Goal: Information Seeking & Learning: Learn about a topic

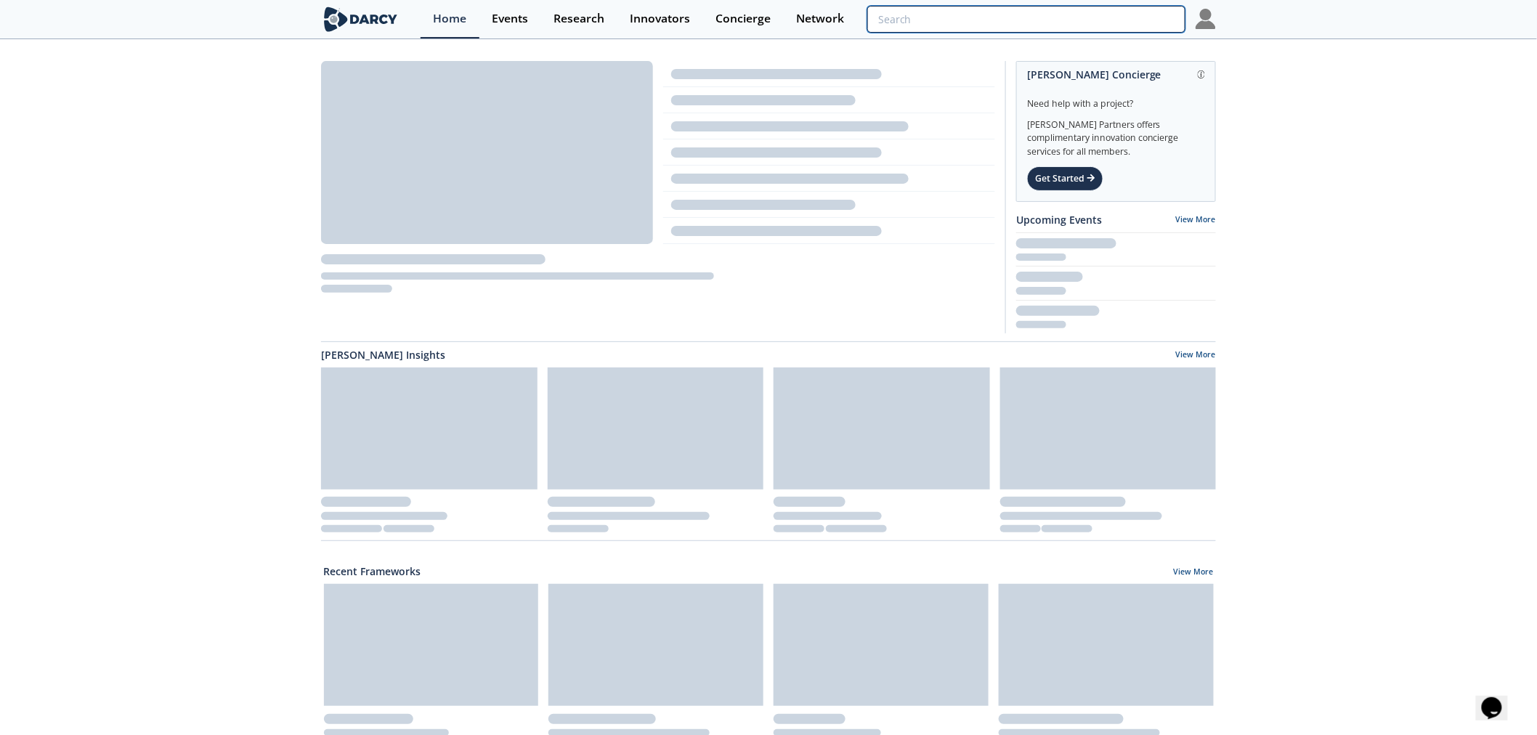
click at [1101, 25] on input "search" at bounding box center [1026, 19] width 318 height 27
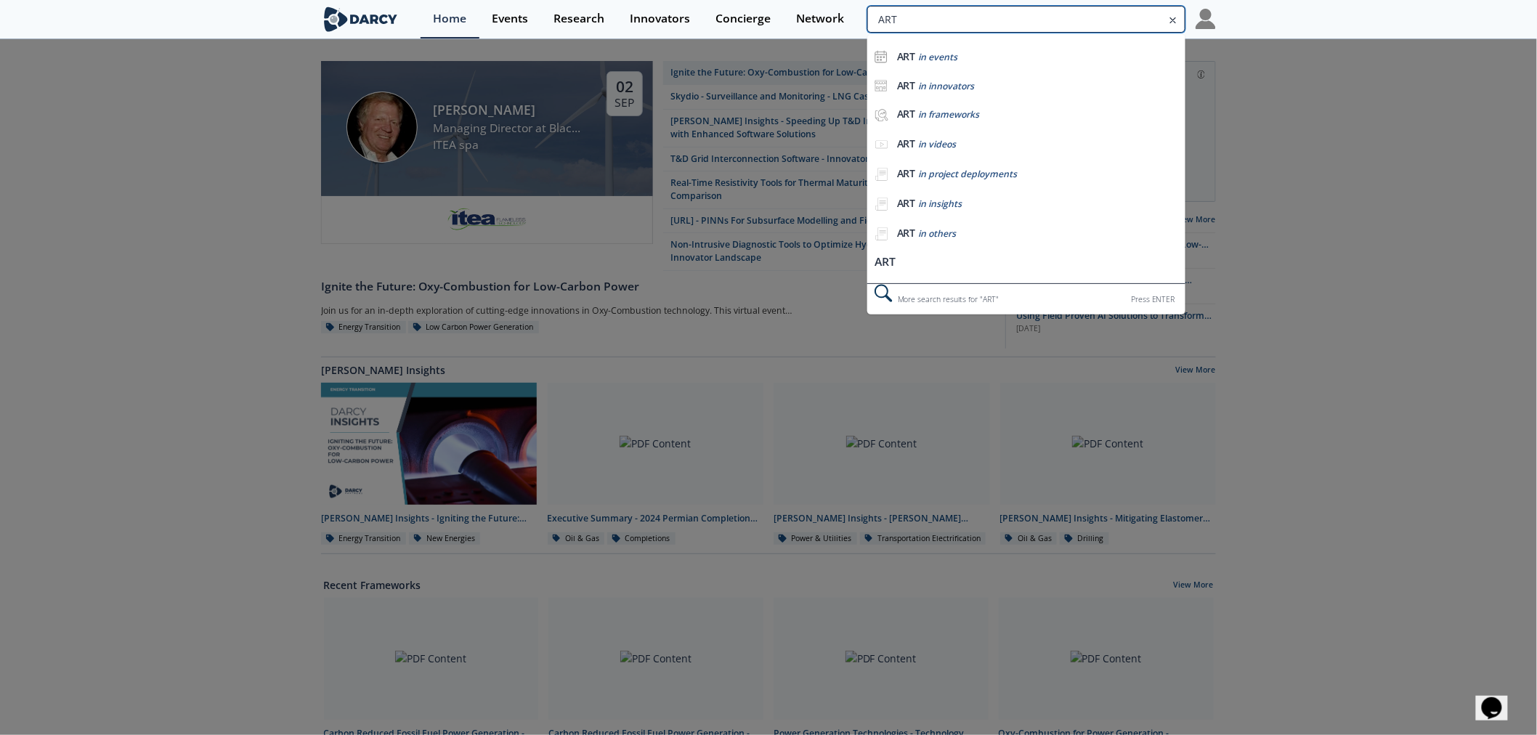
type input "ART"
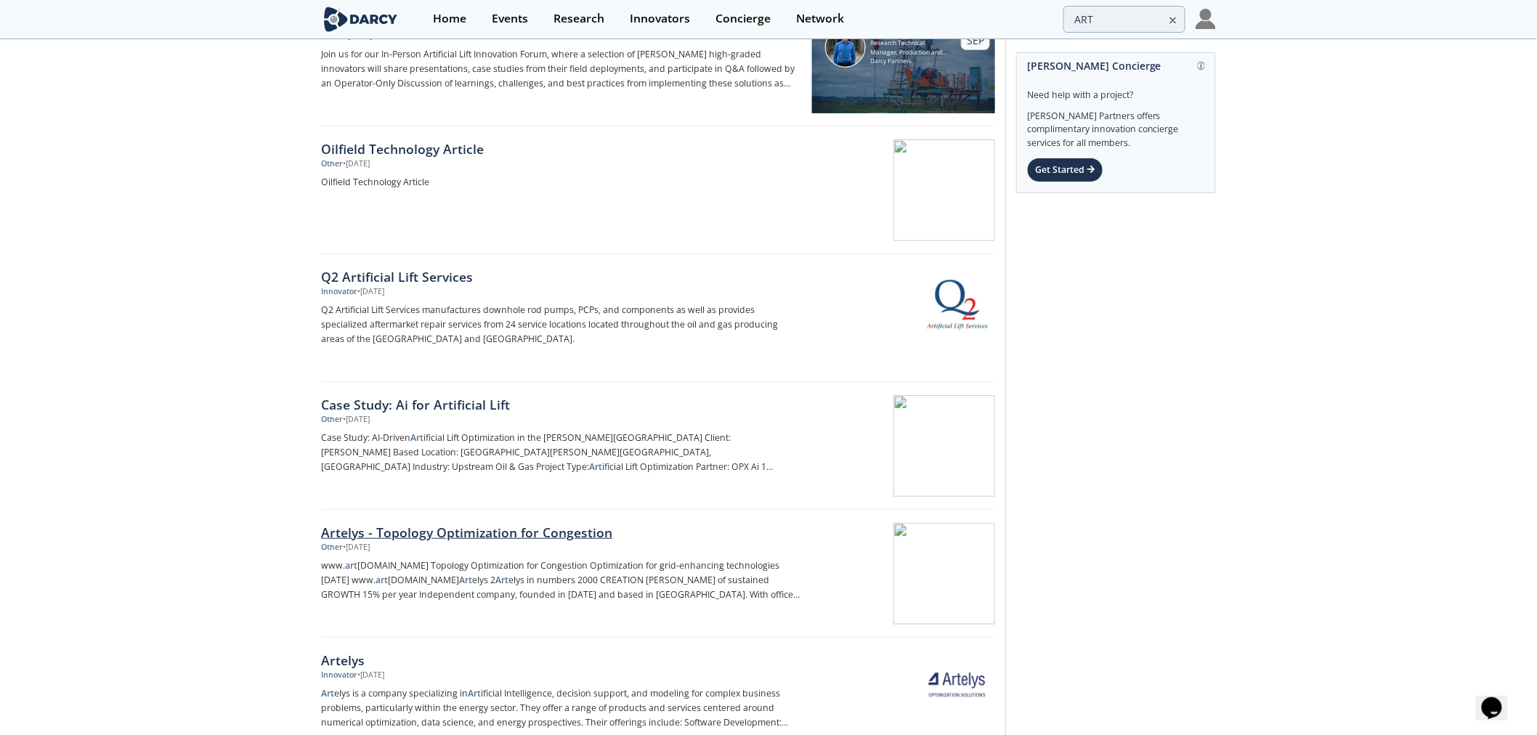
scroll to position [323, 0]
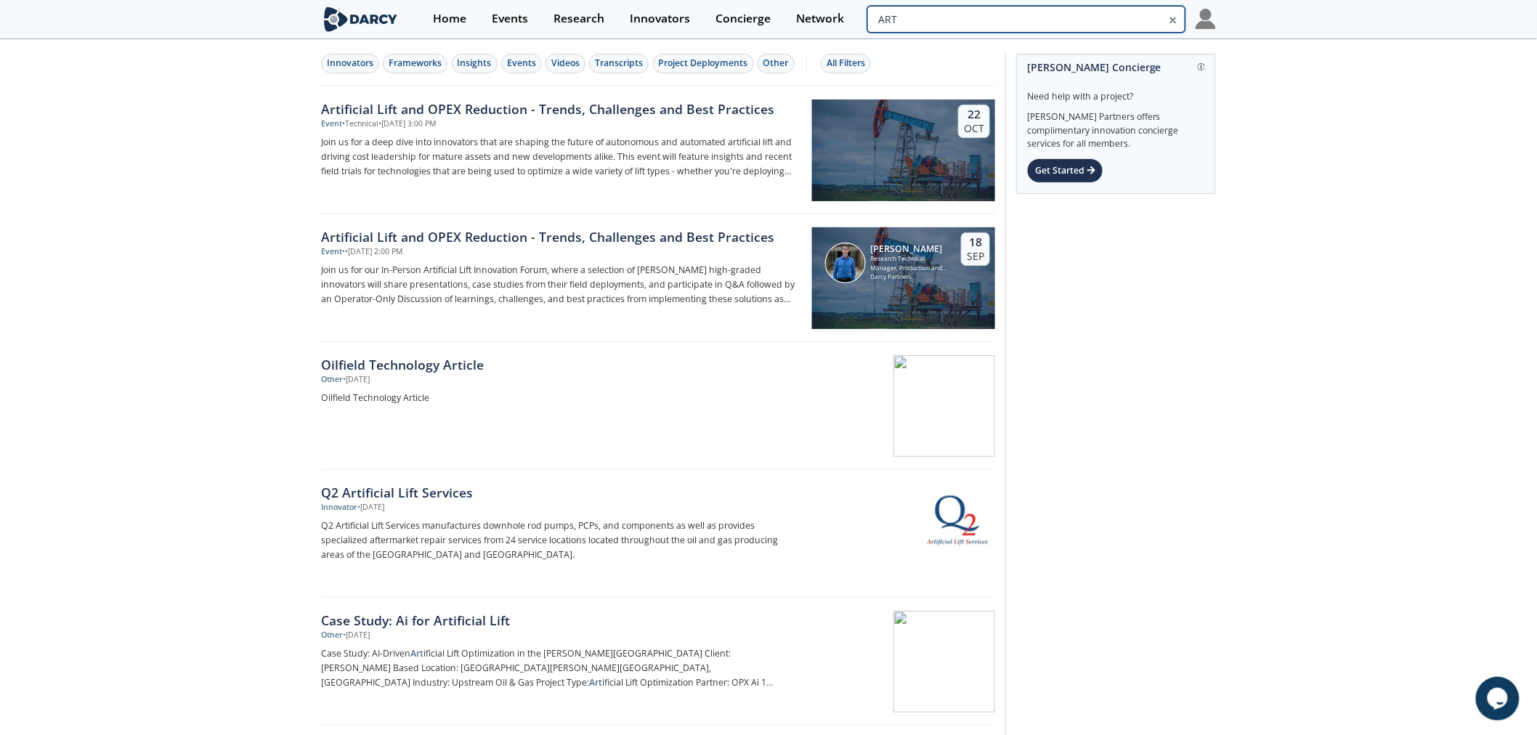
click at [1101, 18] on input "ART" at bounding box center [1026, 19] width 318 height 27
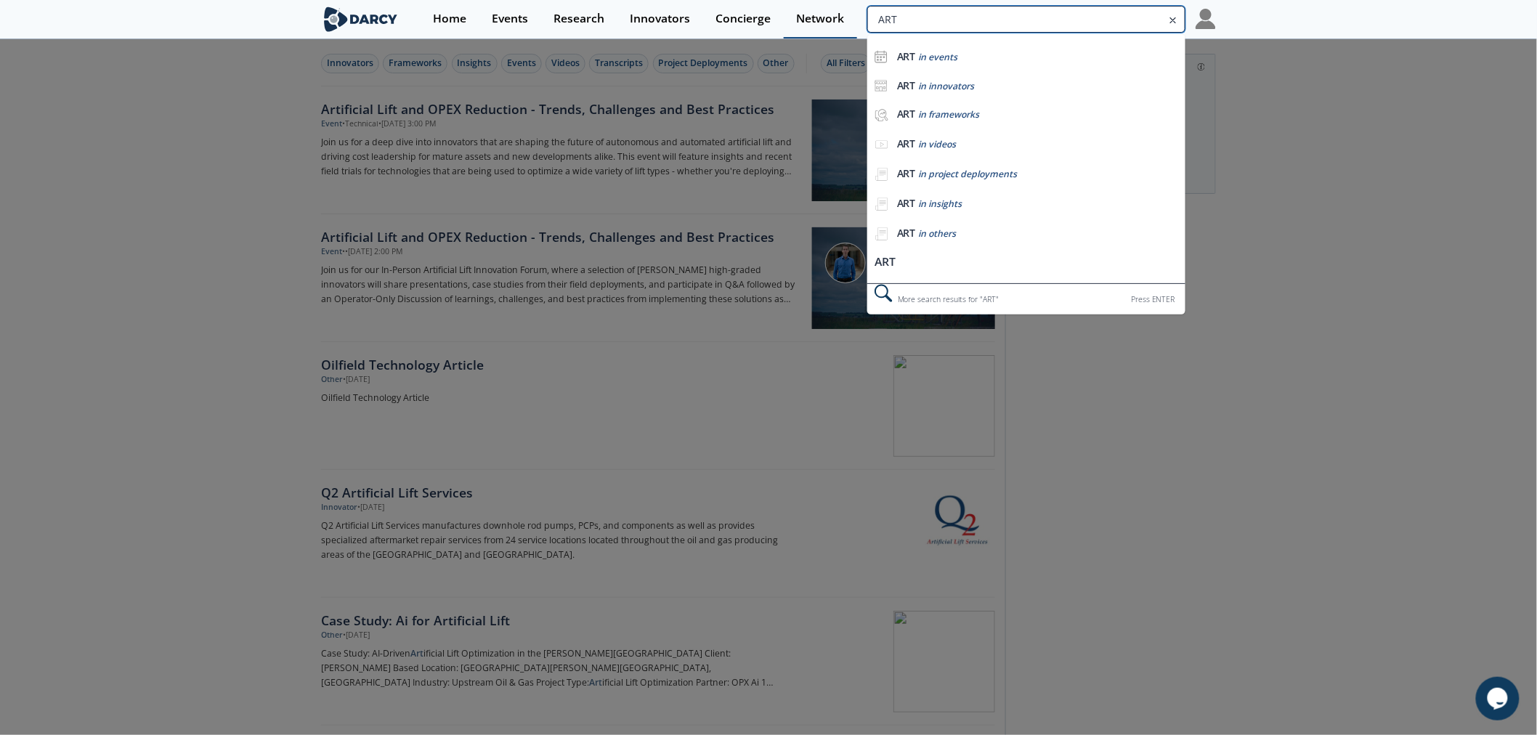
drag, startPoint x: 944, startPoint y: 17, endPoint x: 797, endPoint y: 18, distance: 147.5
click at [807, 18] on div "Home Events Research Innovators Concierge Network ART ART in events ART in inno…" at bounding box center [818, 19] width 795 height 38
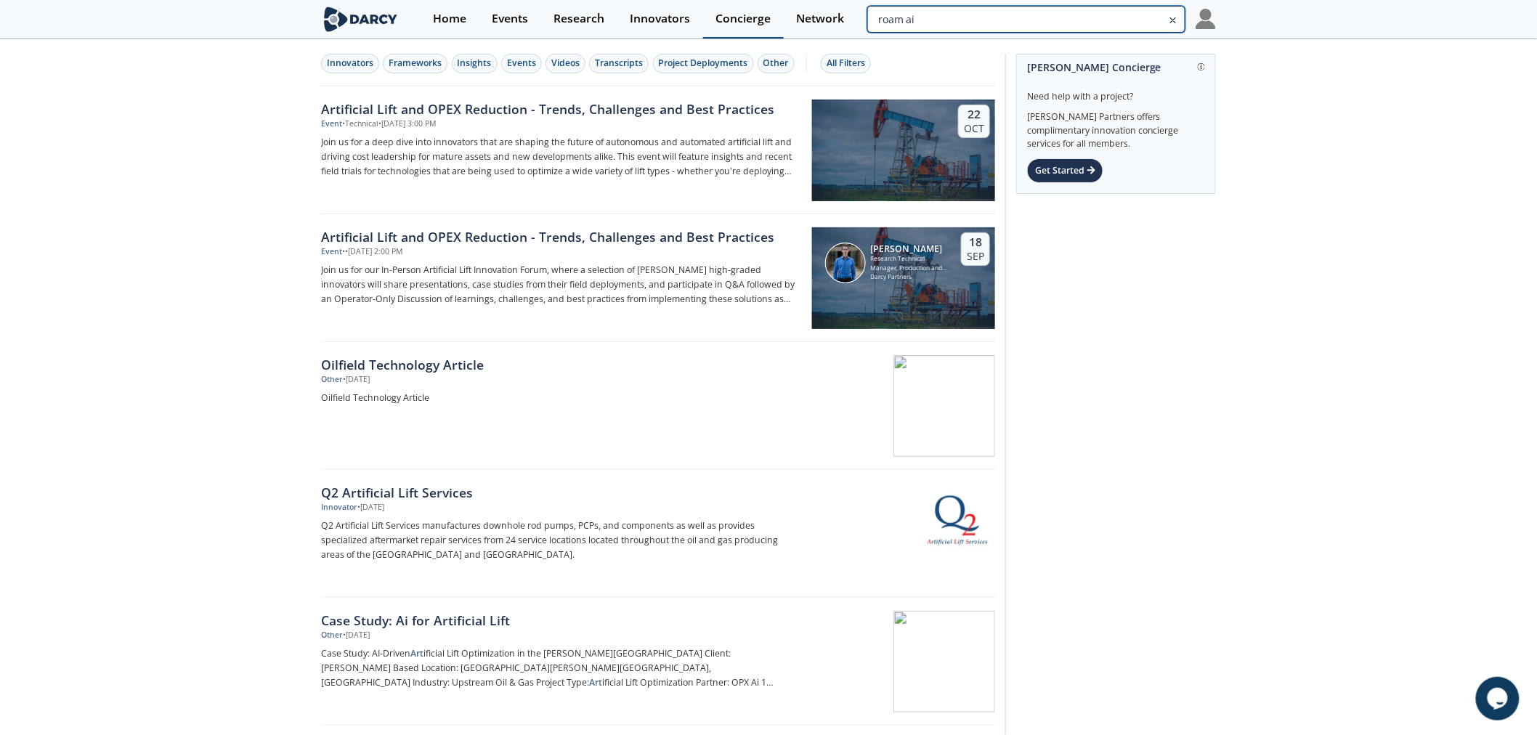
type input "roam ai"
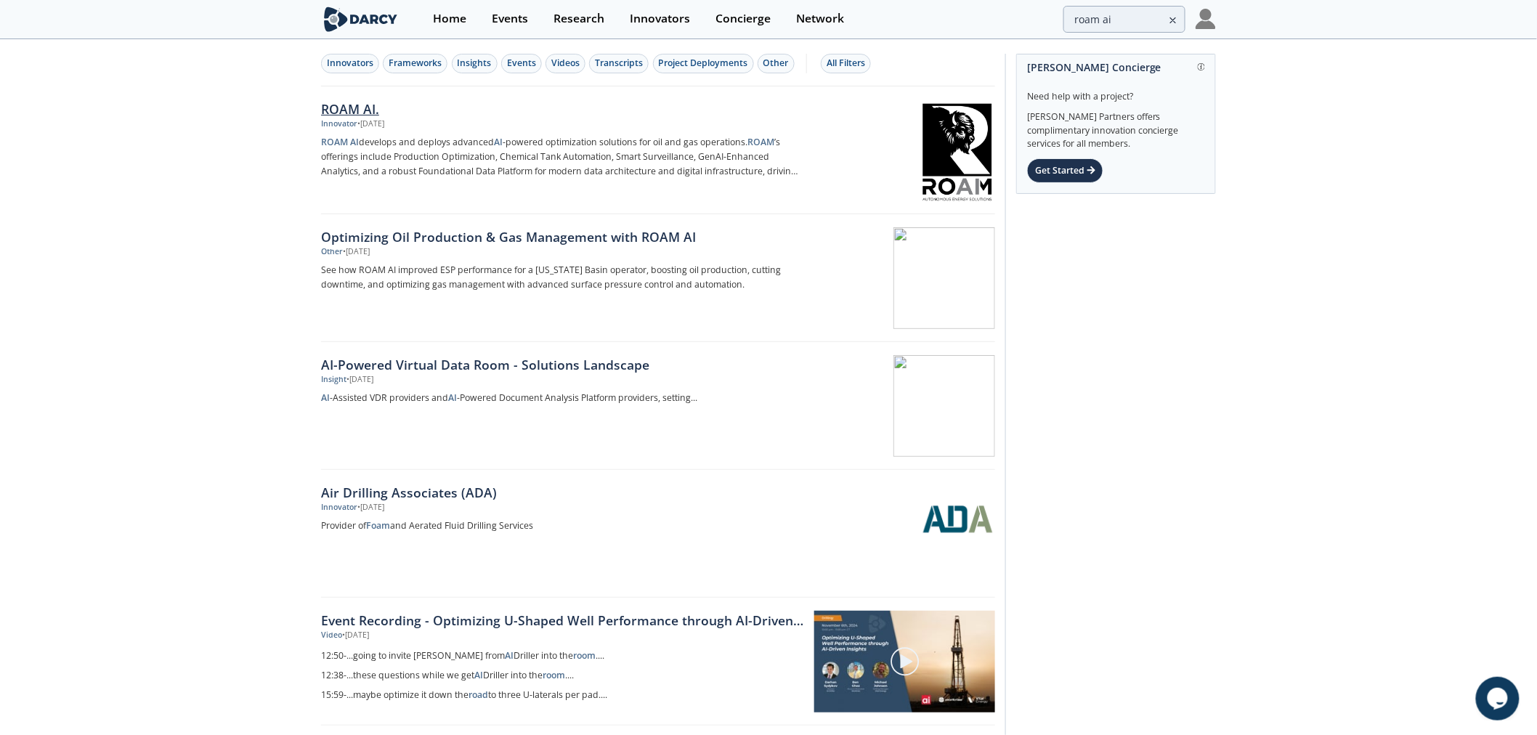
click at [380, 114] on div "ROAM AI." at bounding box center [561, 109] width 481 height 19
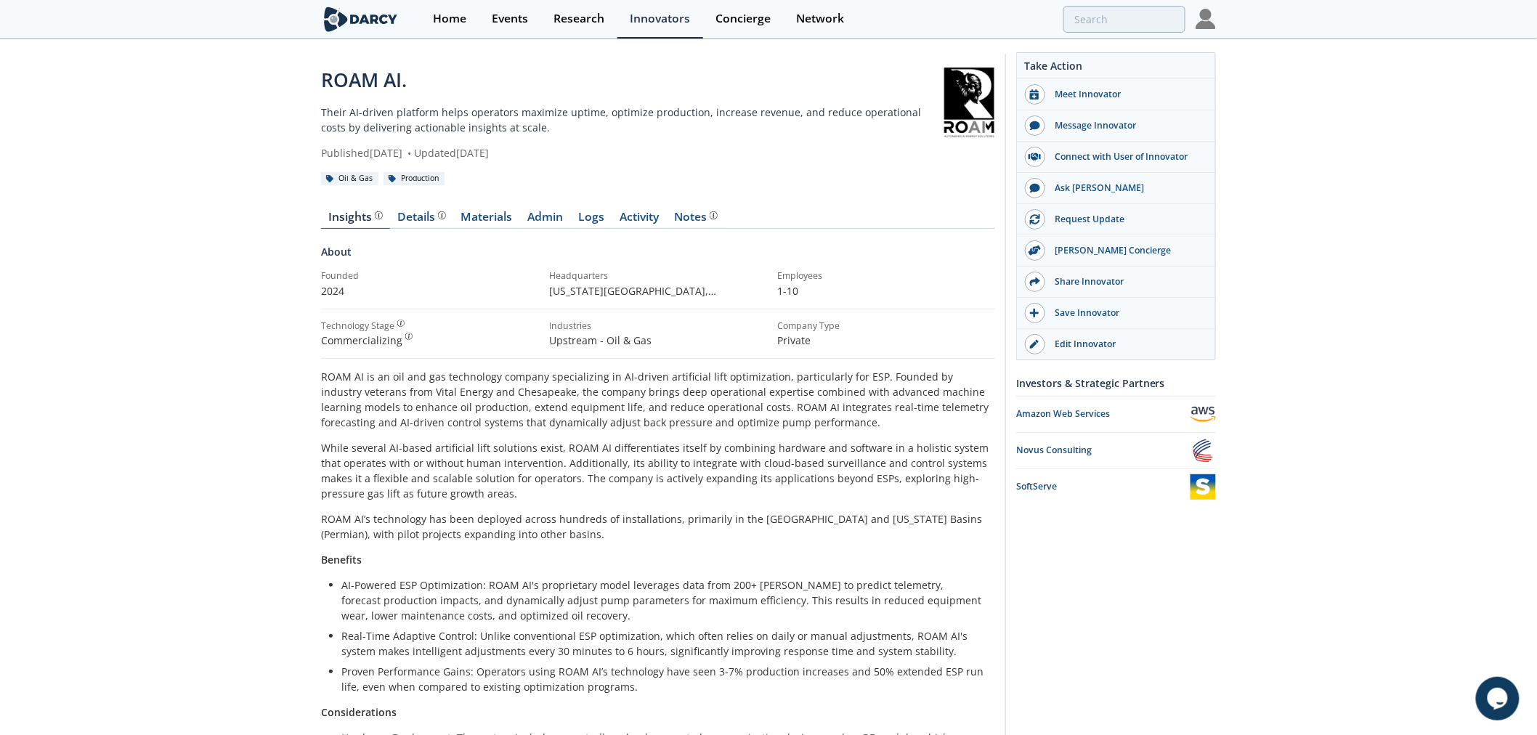
scroll to position [323, 0]
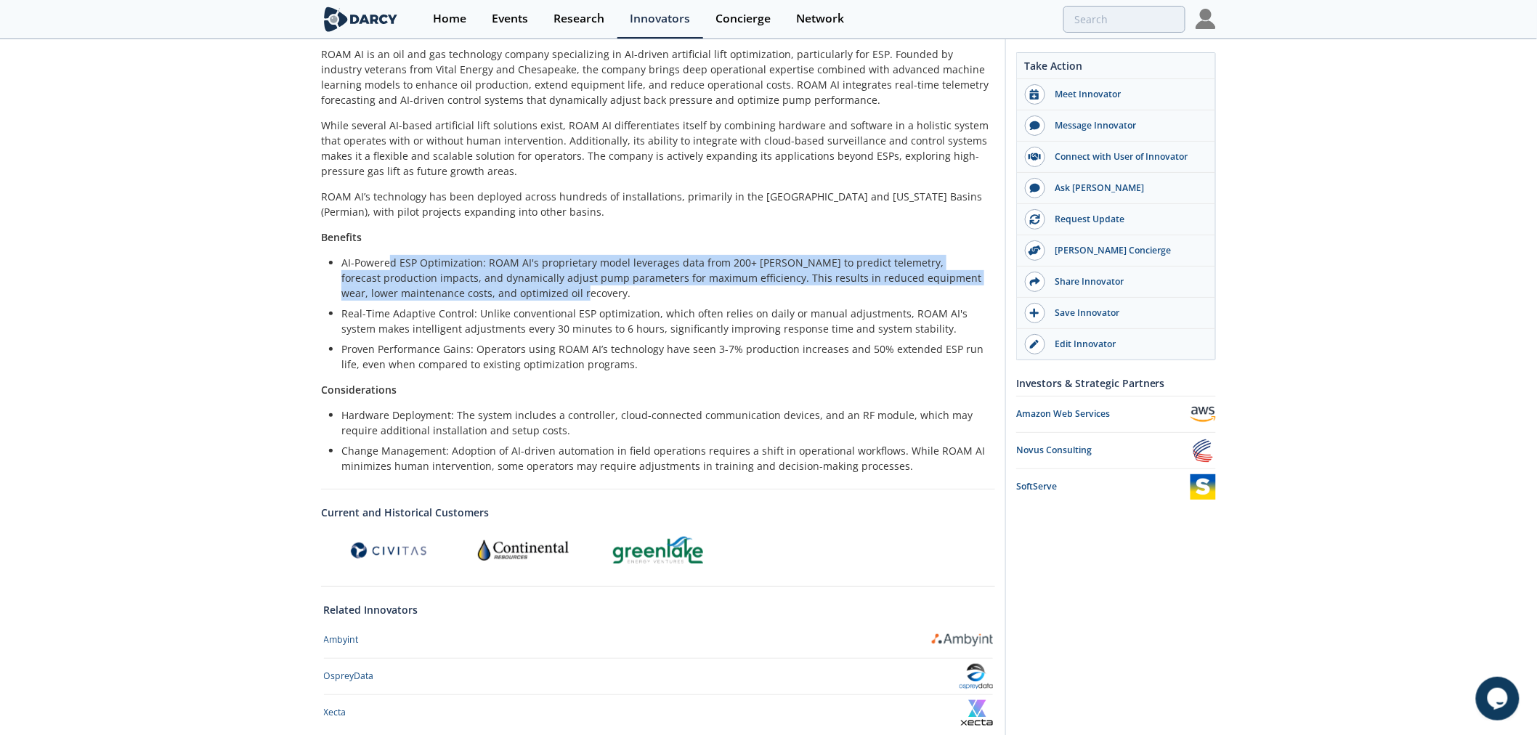
drag, startPoint x: 389, startPoint y: 262, endPoint x: 827, endPoint y: 288, distance: 438.8
click at [827, 288] on li "AI-Powered ESP Optimization: ROAM AI's proprietary model leverages data from 20…" at bounding box center [663, 278] width 644 height 46
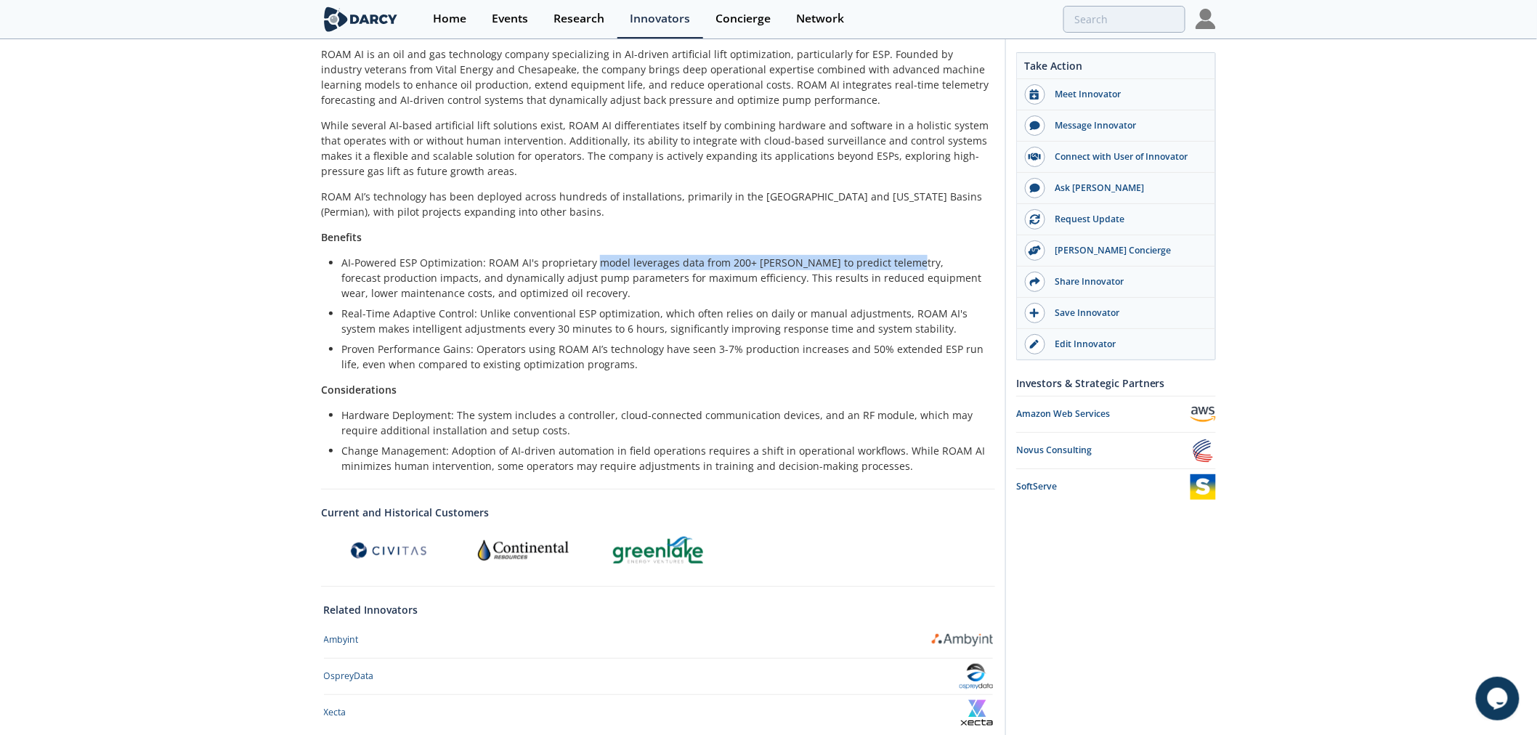
drag, startPoint x: 593, startPoint y: 267, endPoint x: 890, endPoint y: 267, distance: 296.4
click at [890, 267] on li "AI-Powered ESP Optimization: ROAM AI's proprietary model leverages data from 20…" at bounding box center [663, 278] width 644 height 46
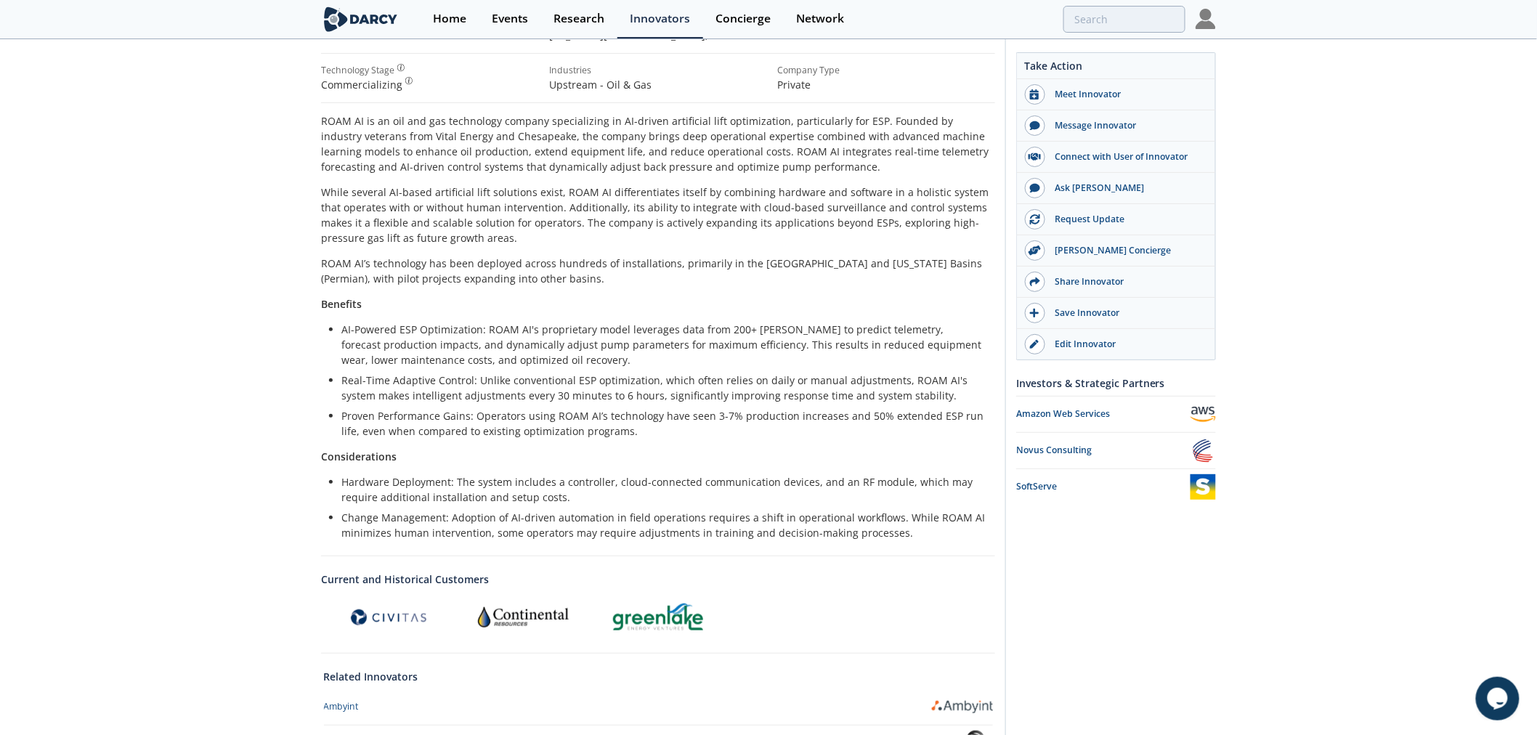
scroll to position [234, 0]
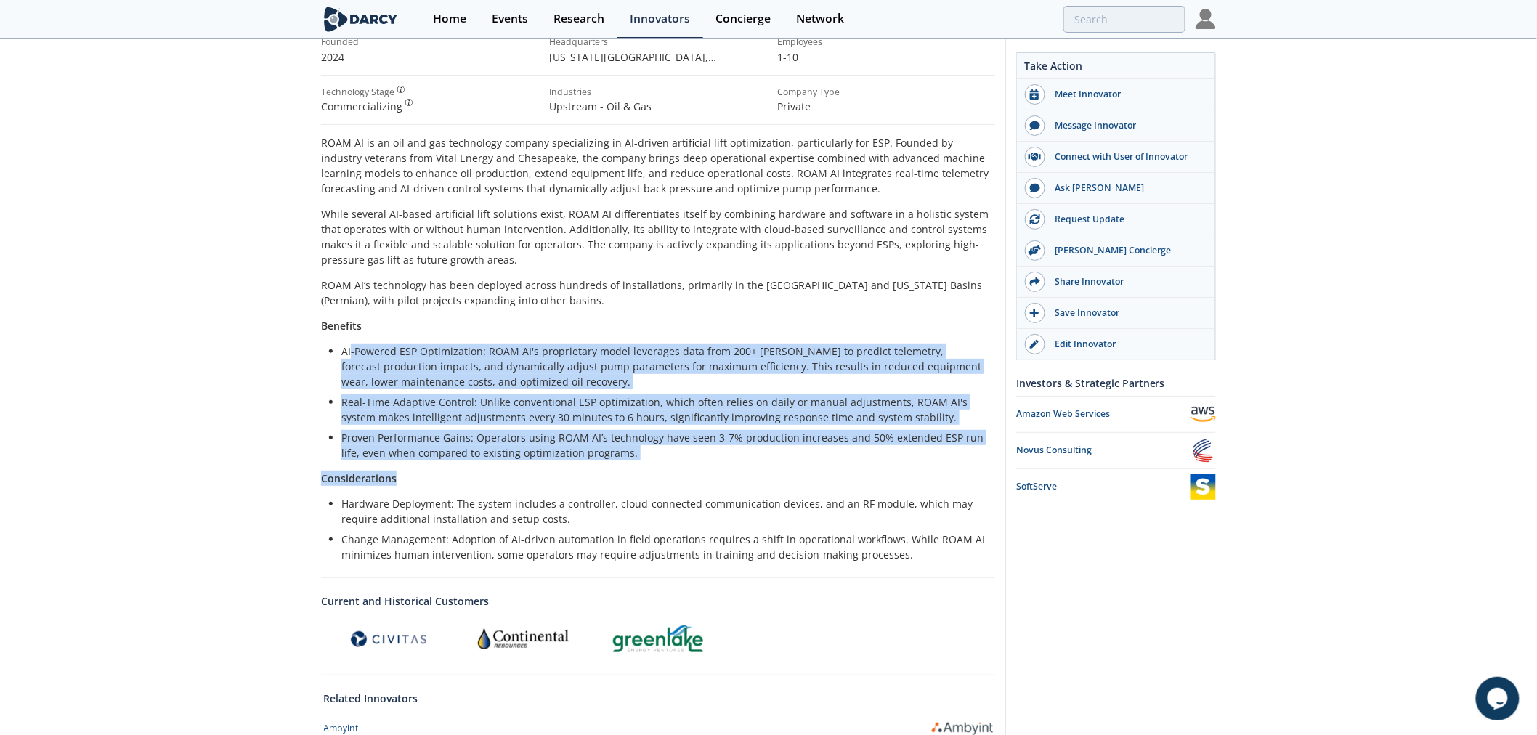
drag, startPoint x: 351, startPoint y: 341, endPoint x: 766, endPoint y: 480, distance: 437.4
click at [766, 480] on div "ROAM AI is an oil and gas technology company specializing in AI-driven artifici…" at bounding box center [658, 348] width 674 height 427
click at [766, 480] on p "Considerations" at bounding box center [658, 478] width 674 height 15
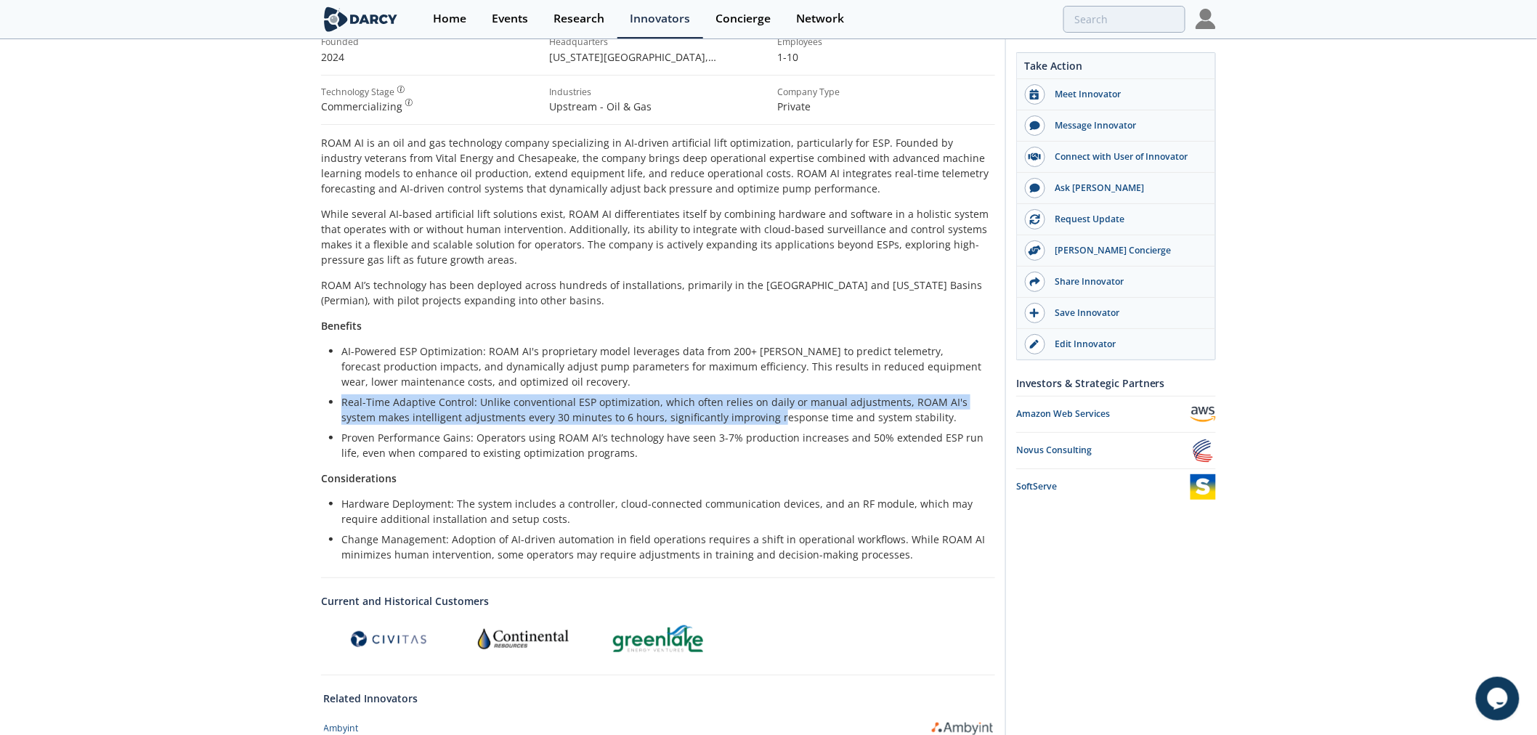
drag, startPoint x: 365, startPoint y: 402, endPoint x: 770, endPoint y: 412, distance: 405.4
click at [770, 412] on li "Real-Time Adaptive Control: Unlike conventional ESP optimization, which often r…" at bounding box center [663, 409] width 644 height 31
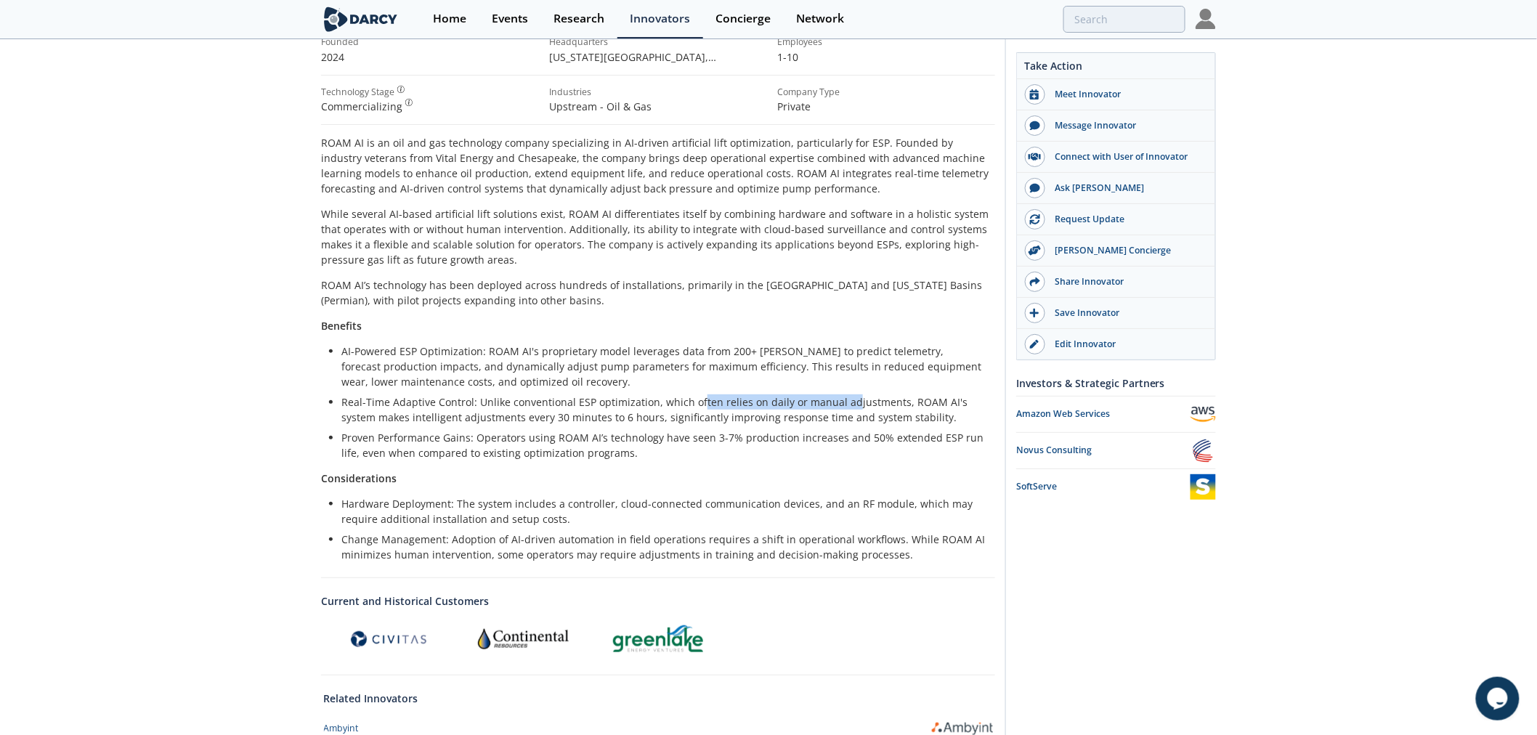
drag, startPoint x: 708, startPoint y: 393, endPoint x: 844, endPoint y: 393, distance: 136.6
click at [844, 393] on ul "AI-Powered ESP Optimization: ROAM AI's proprietary model leverages data from 20…" at bounding box center [658, 402] width 654 height 117
drag, startPoint x: 804, startPoint y: 400, endPoint x: 940, endPoint y: 400, distance: 135.8
click at [940, 400] on li "Real-Time Adaptive Control: Unlike conventional ESP optimization, which often r…" at bounding box center [663, 409] width 644 height 31
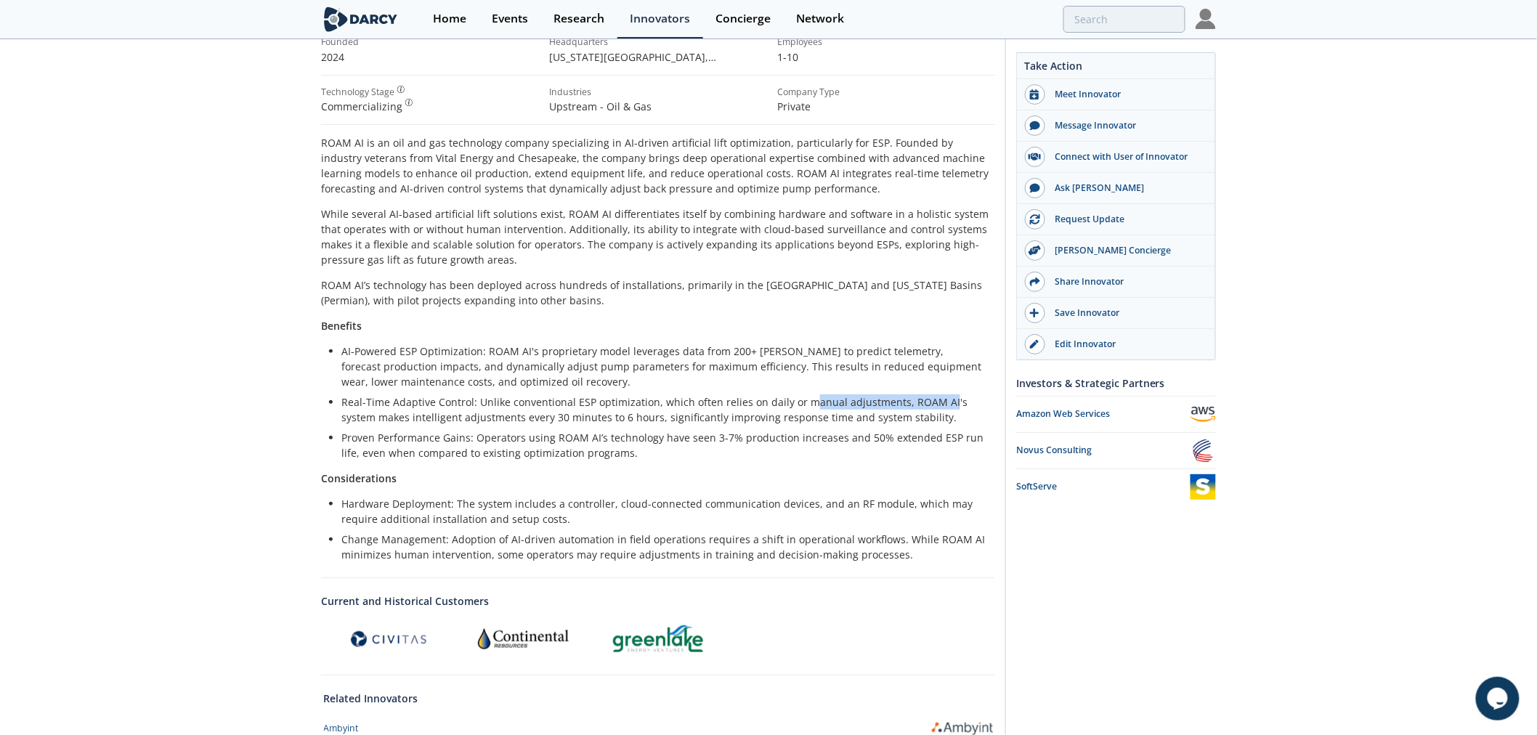
click at [940, 400] on li "Real-Time Adaptive Control: Unlike conventional ESP optimization, which often r…" at bounding box center [663, 409] width 644 height 31
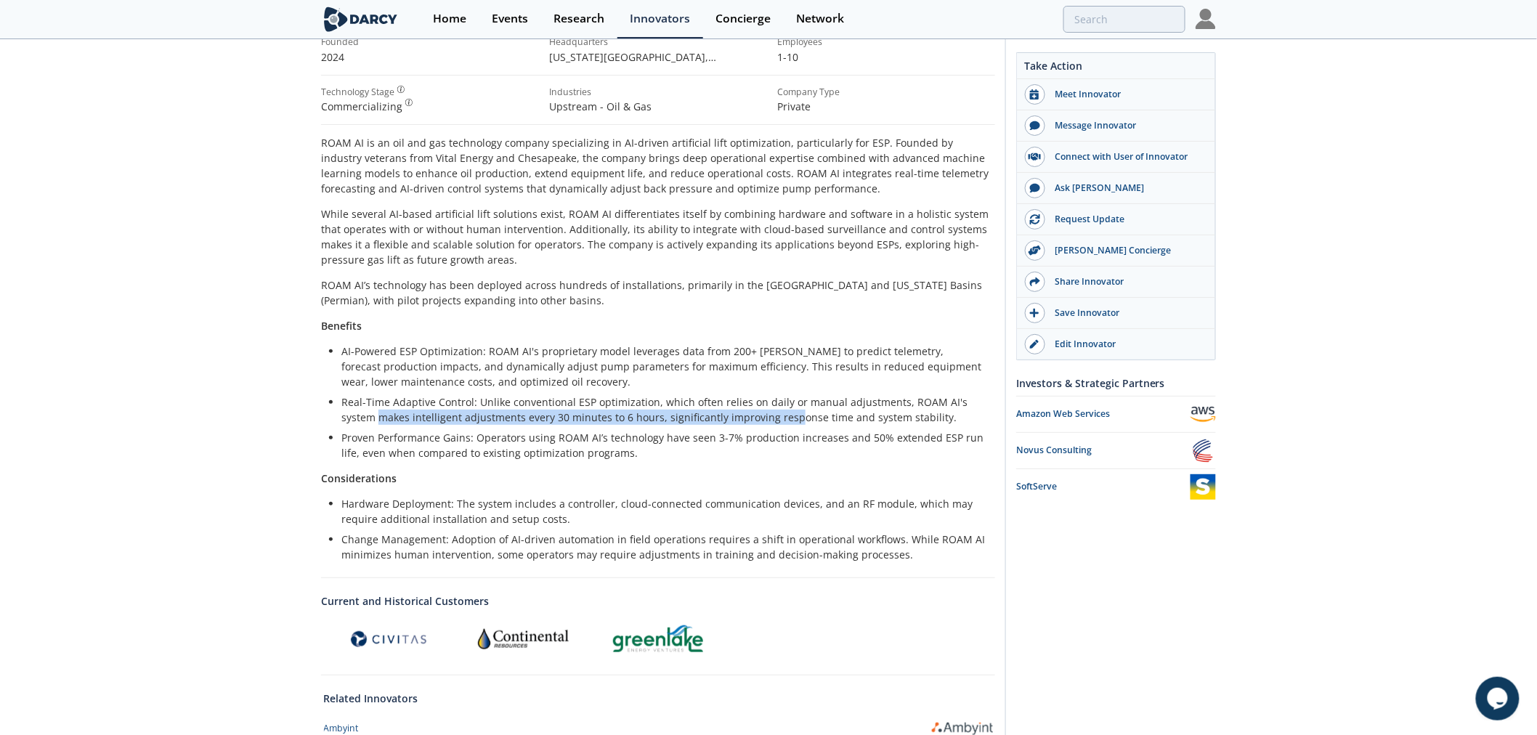
drag, startPoint x: 628, startPoint y: 416, endPoint x: 753, endPoint y: 416, distance: 124.9
click at [753, 416] on ul "AI-Powered ESP Optimization: ROAM AI's proprietary model leverages data from 20…" at bounding box center [658, 402] width 654 height 117
click at [755, 416] on li "Real-Time Adaptive Control: Unlike conventional ESP optimization, which often r…" at bounding box center [663, 409] width 644 height 31
drag, startPoint x: 620, startPoint y: 416, endPoint x: 905, endPoint y: 420, distance: 285.5
click at [905, 420] on li "Real-Time Adaptive Control: Unlike conventional ESP optimization, which often r…" at bounding box center [663, 409] width 644 height 31
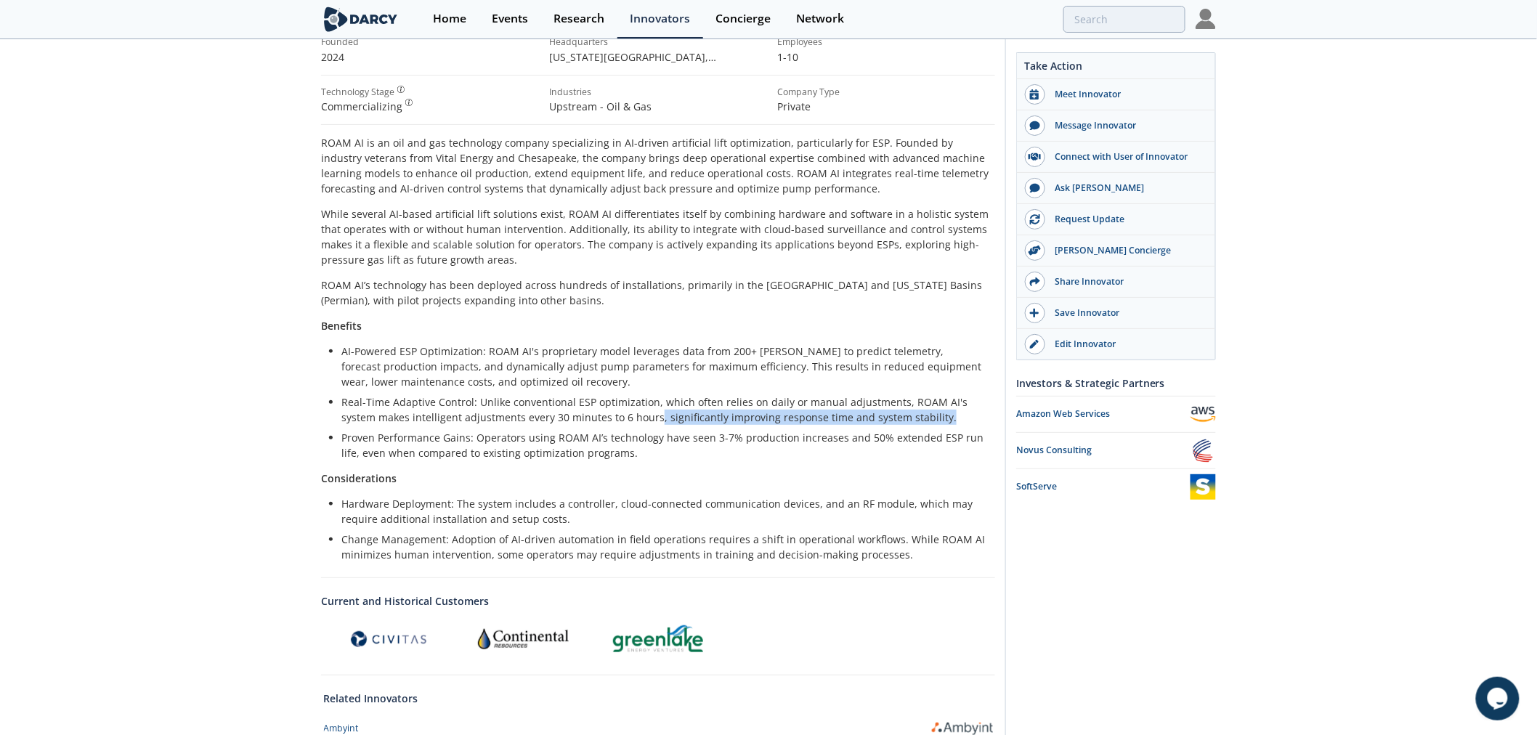
click at [906, 419] on li "Real-Time Adaptive Control: Unlike conventional ESP optimization, which often r…" at bounding box center [663, 409] width 644 height 31
click at [517, 383] on li "AI-Powered ESP Optimization: ROAM AI's proprietary model leverages data from 20…" at bounding box center [663, 367] width 644 height 46
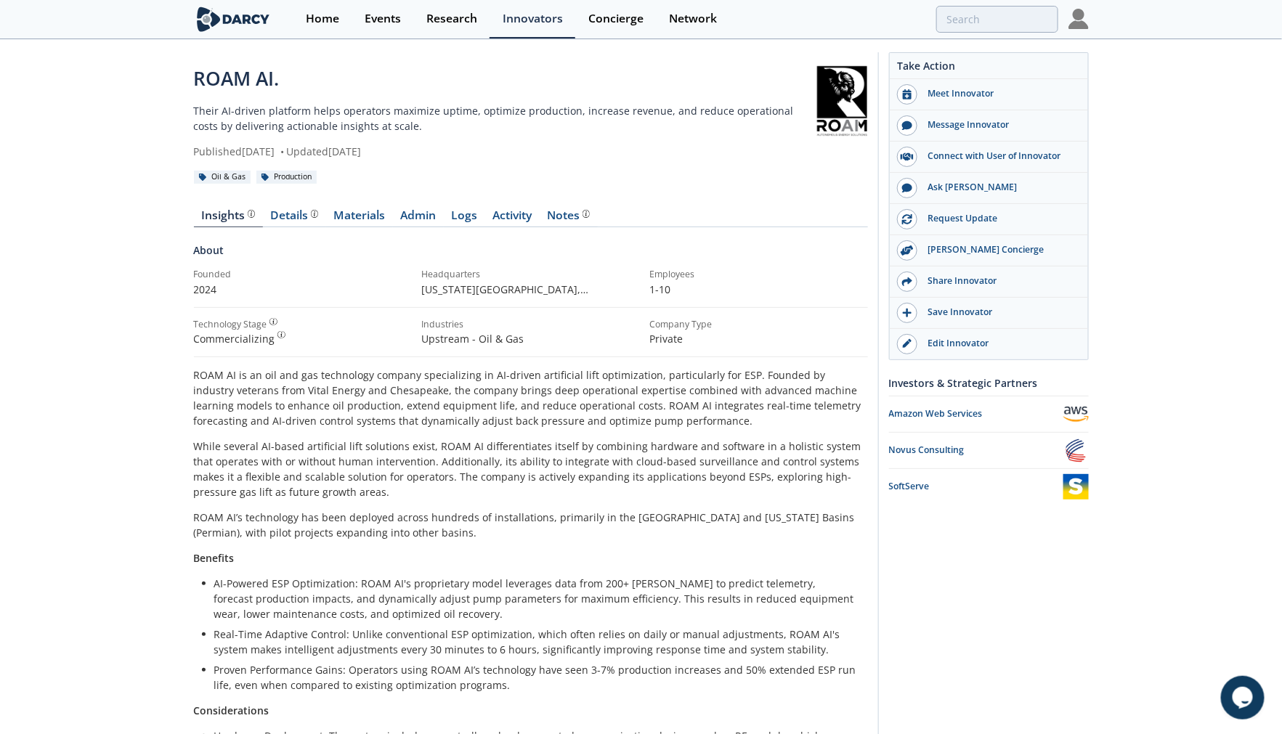
scroll to position [0, 0]
drag, startPoint x: 400, startPoint y: 289, endPoint x: 678, endPoint y: 300, distance: 277.7
click at [678, 300] on div "Founded 2024 Headquarters Oklahoma City, Oklahoma , United States Employees 1-10" at bounding box center [531, 288] width 674 height 39
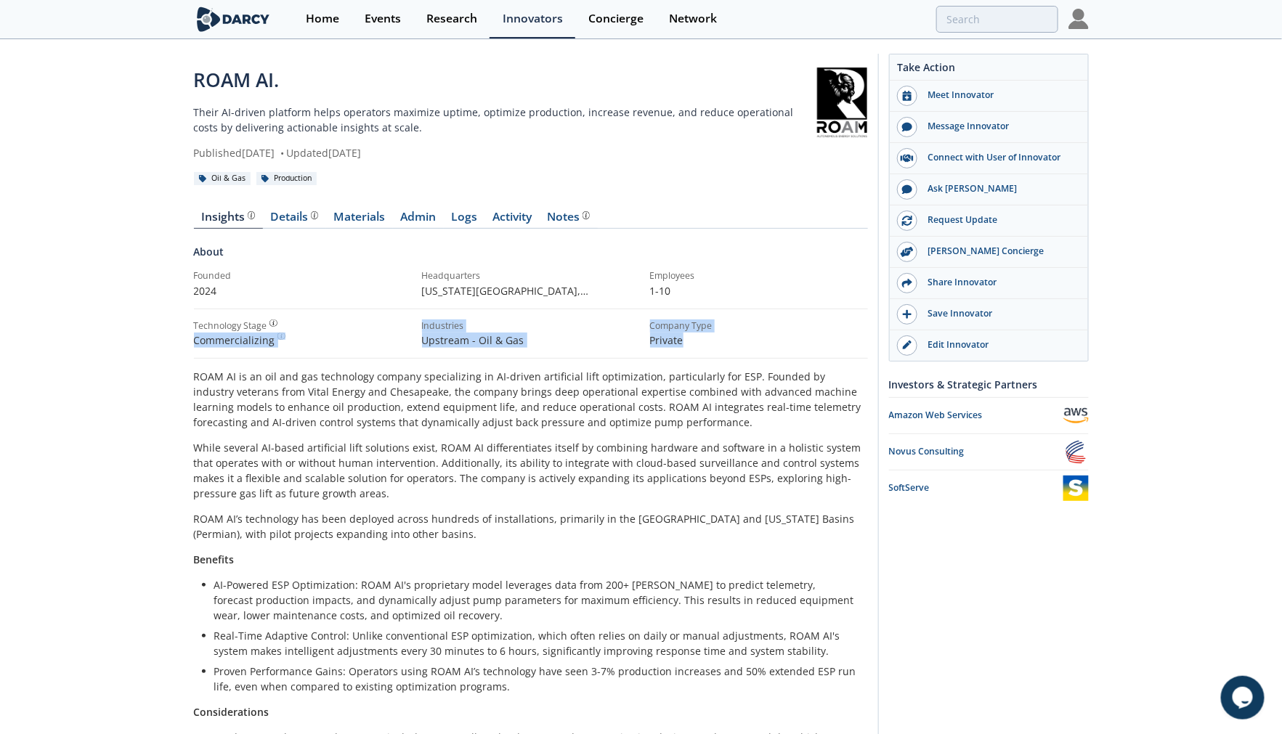
drag, startPoint x: 187, startPoint y: 340, endPoint x: 705, endPoint y: 340, distance: 517.9
click at [705, 340] on div "ROAM AI. Their AI-driven platform helps operators maximize uptime, optimize pro…" at bounding box center [641, 568] width 1282 height 1055
click at [705, 340] on p "Private" at bounding box center [759, 340] width 218 height 15
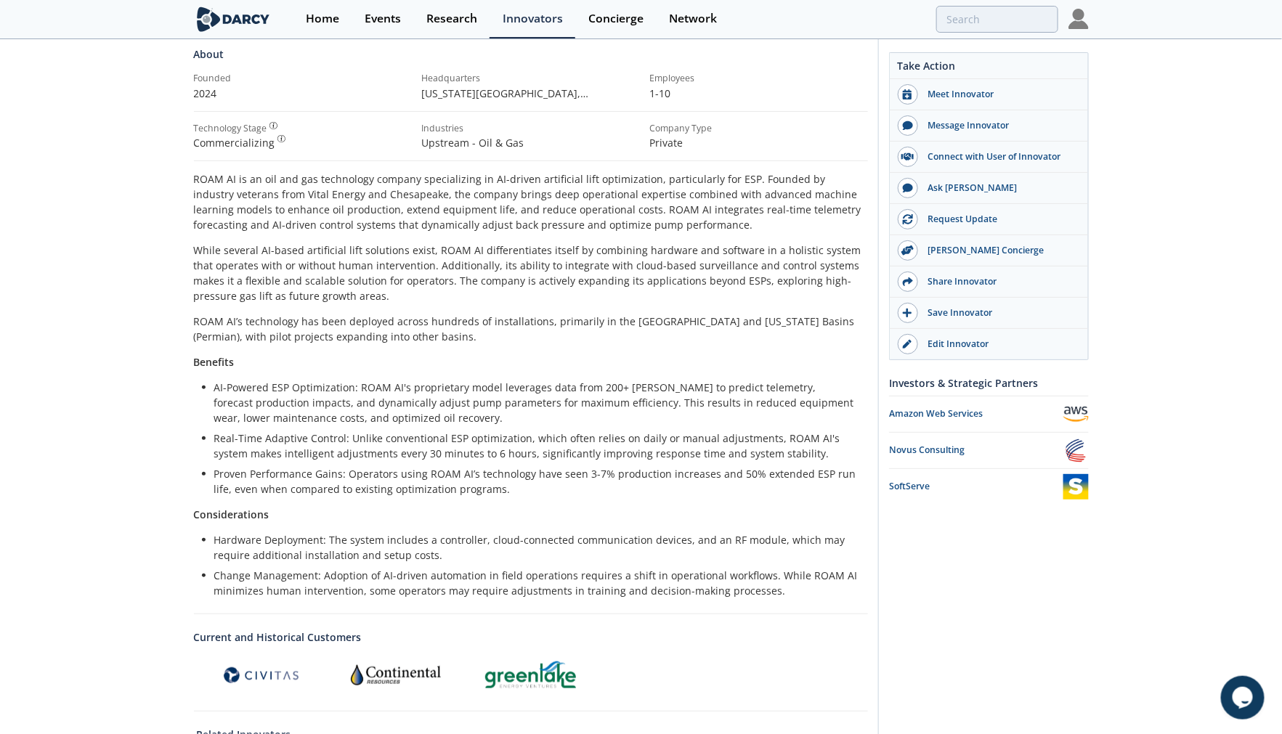
scroll to position [161, 0]
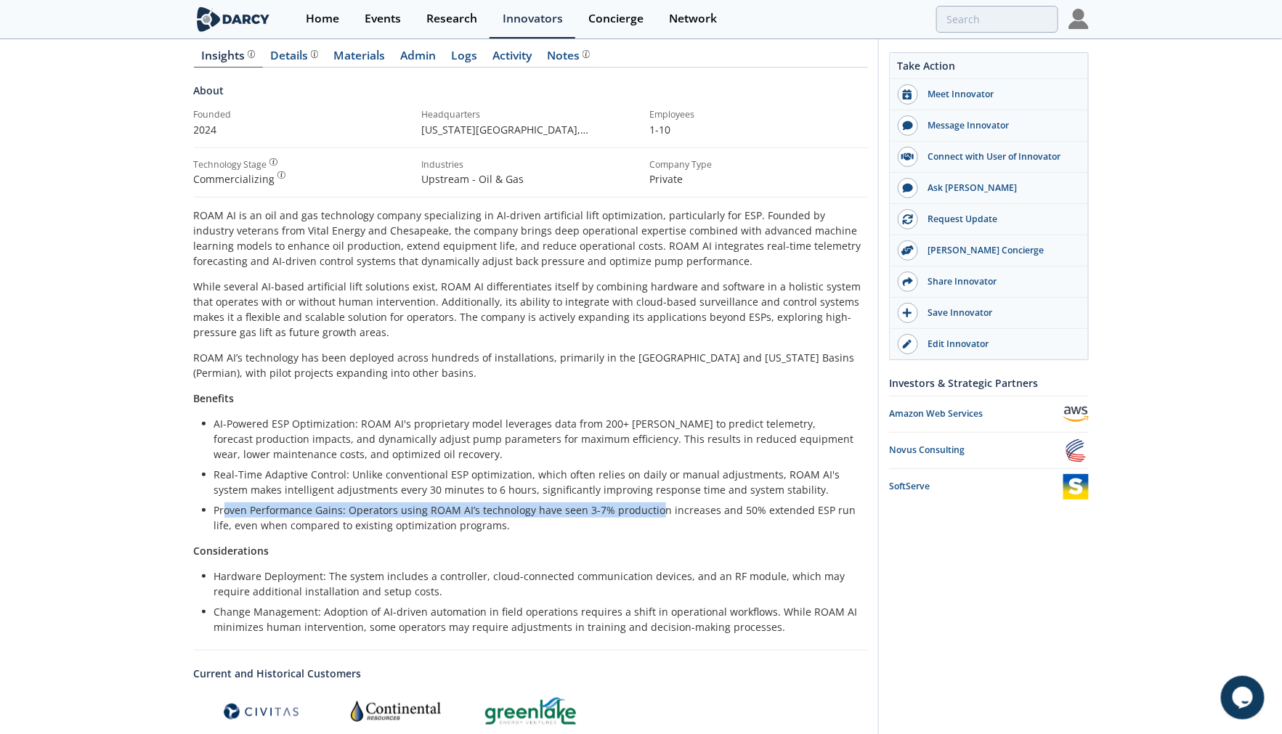
drag, startPoint x: 225, startPoint y: 511, endPoint x: 663, endPoint y: 511, distance: 438.0
click at [663, 511] on li "Proven Performance Gains: Operators using ROAM AI’s technology have seen 3-7% p…" at bounding box center [536, 518] width 644 height 31
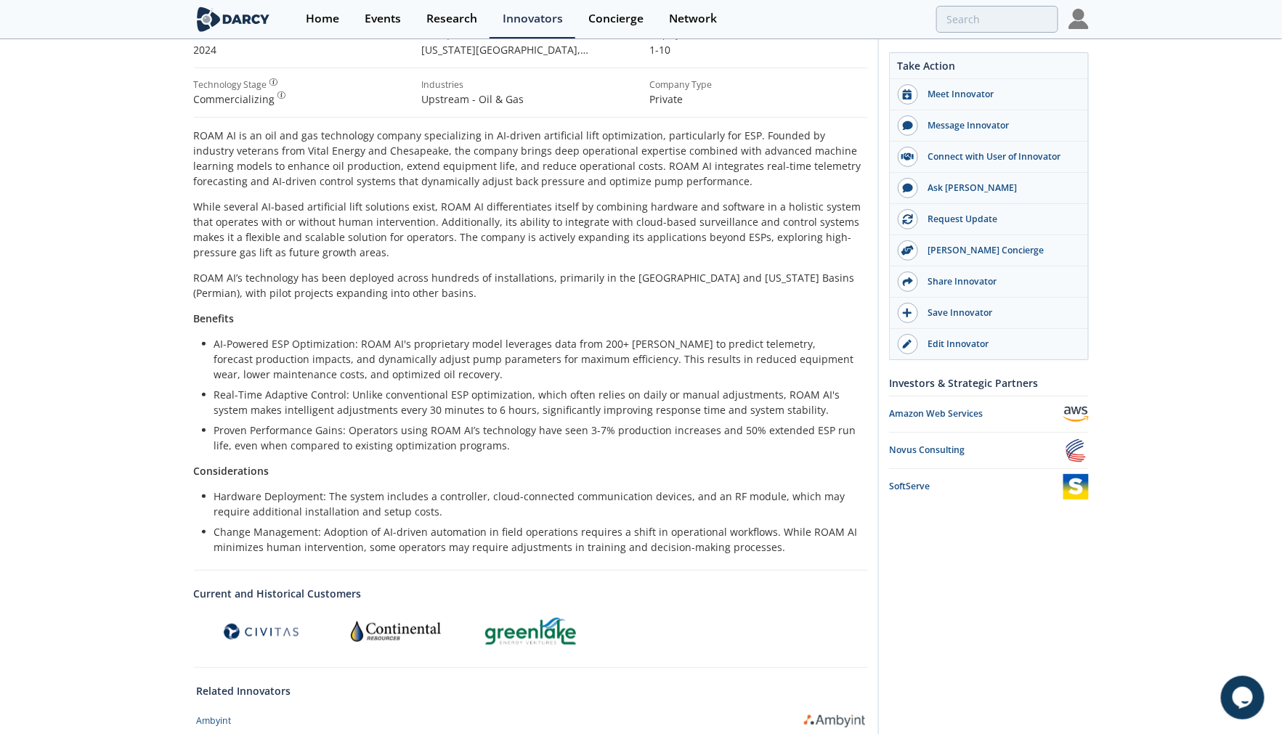
scroll to position [242, 0]
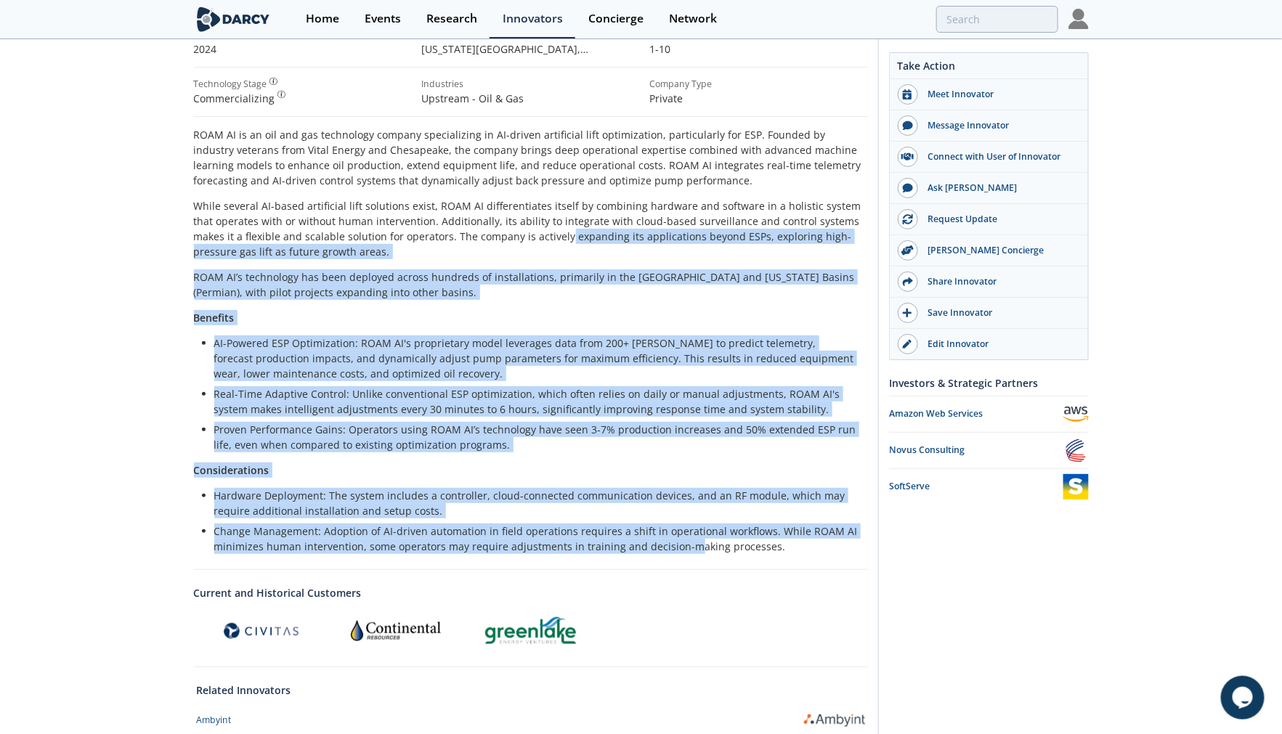
drag, startPoint x: 680, startPoint y: 540, endPoint x: 689, endPoint y: 554, distance: 15.7
click at [689, 554] on div "ROAM AI is an oil and gas technology company specializing in AI-driven artifici…" at bounding box center [531, 340] width 674 height 427
click at [689, 554] on li "Change Management: Adoption of AI-driven automation in field operations require…" at bounding box center [536, 539] width 644 height 31
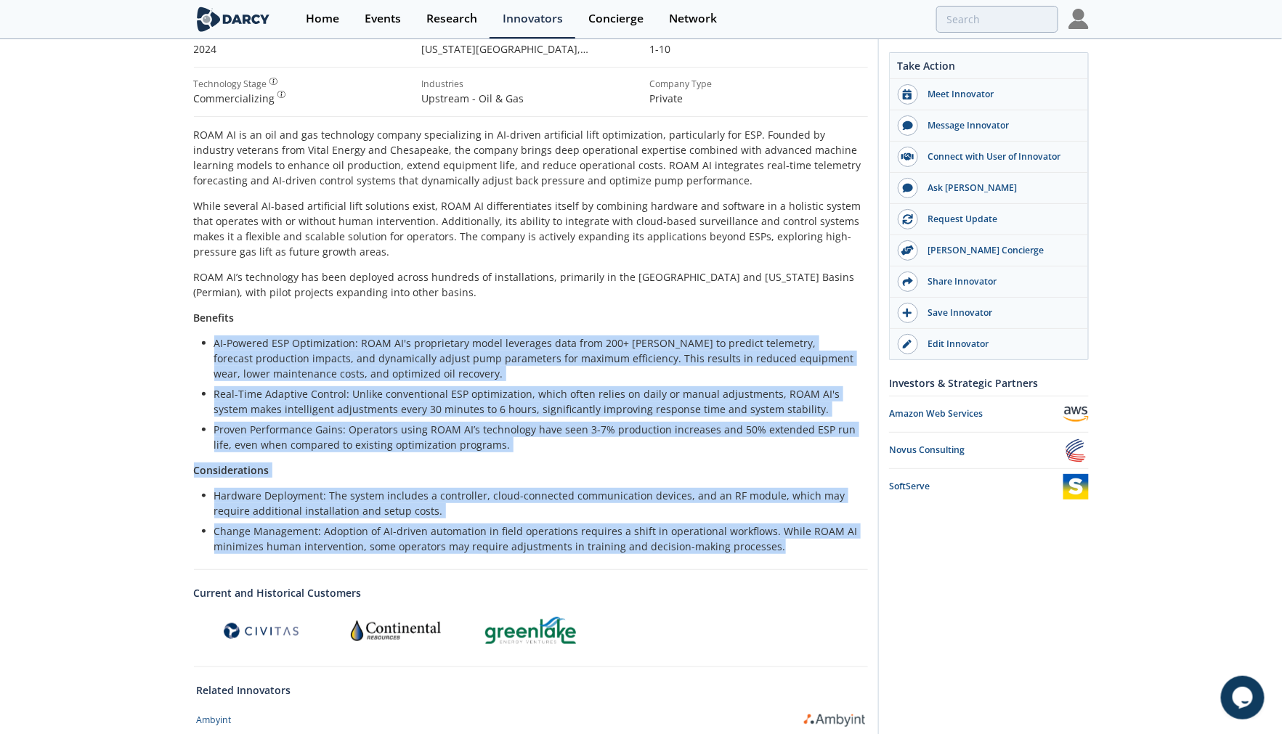
drag, startPoint x: 513, startPoint y: 527, endPoint x: 240, endPoint y: 315, distance: 345.7
click at [240, 315] on div "ROAM AI is an oil and gas technology company specializing in AI-driven artifici…" at bounding box center [531, 340] width 674 height 427
click at [240, 315] on p "Benefits" at bounding box center [531, 317] width 674 height 15
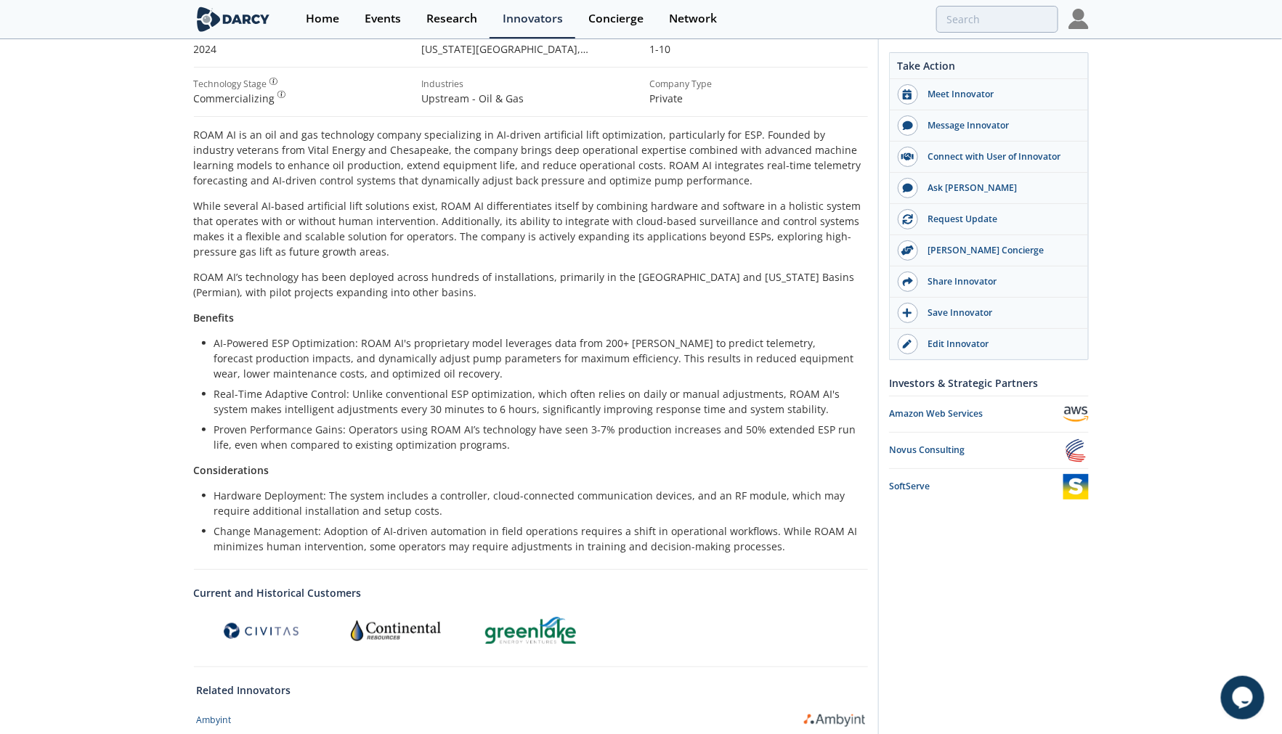
click at [381, 286] on p "ROAM AI’s technology has been deployed across hundreds of installations, primar…" at bounding box center [531, 284] width 674 height 31
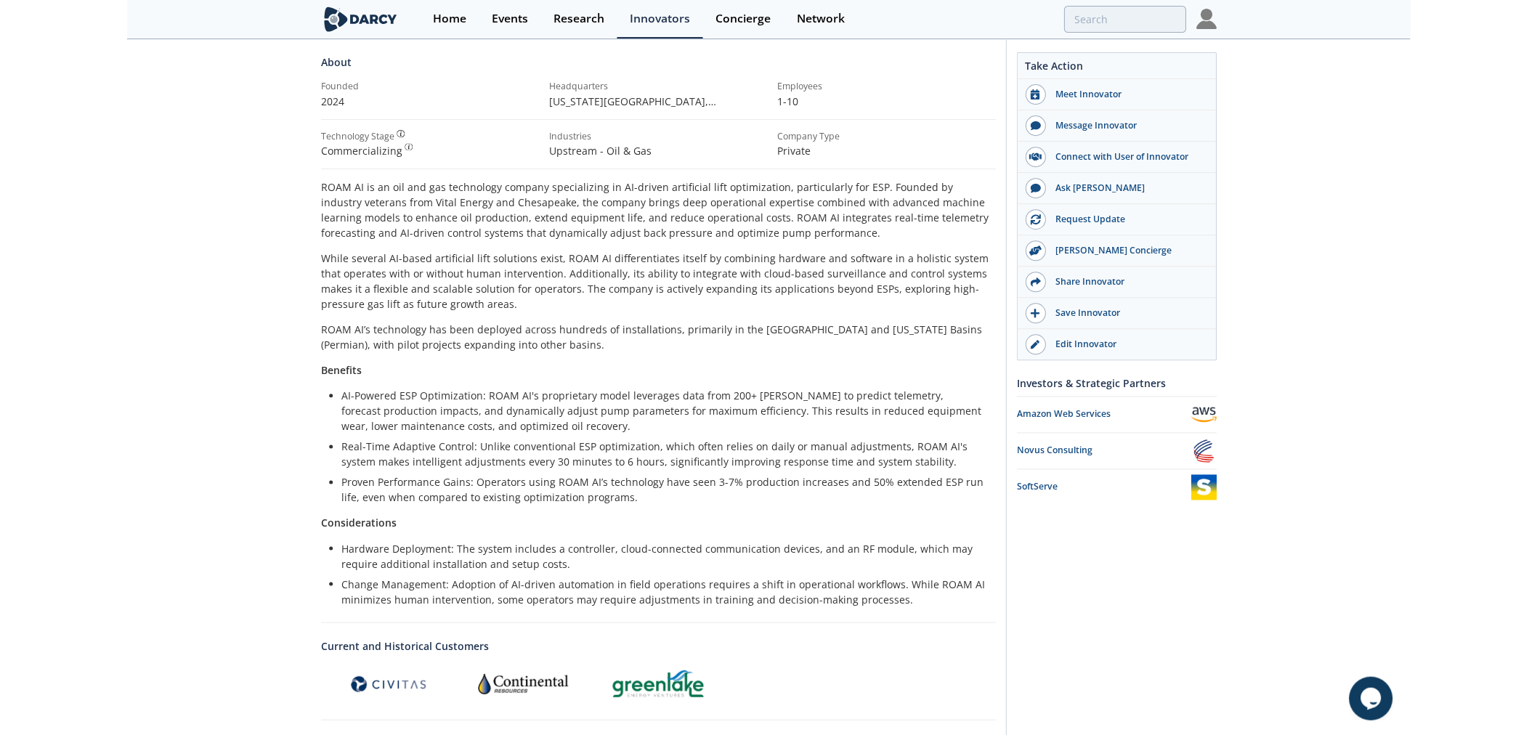
scroll to position [161, 0]
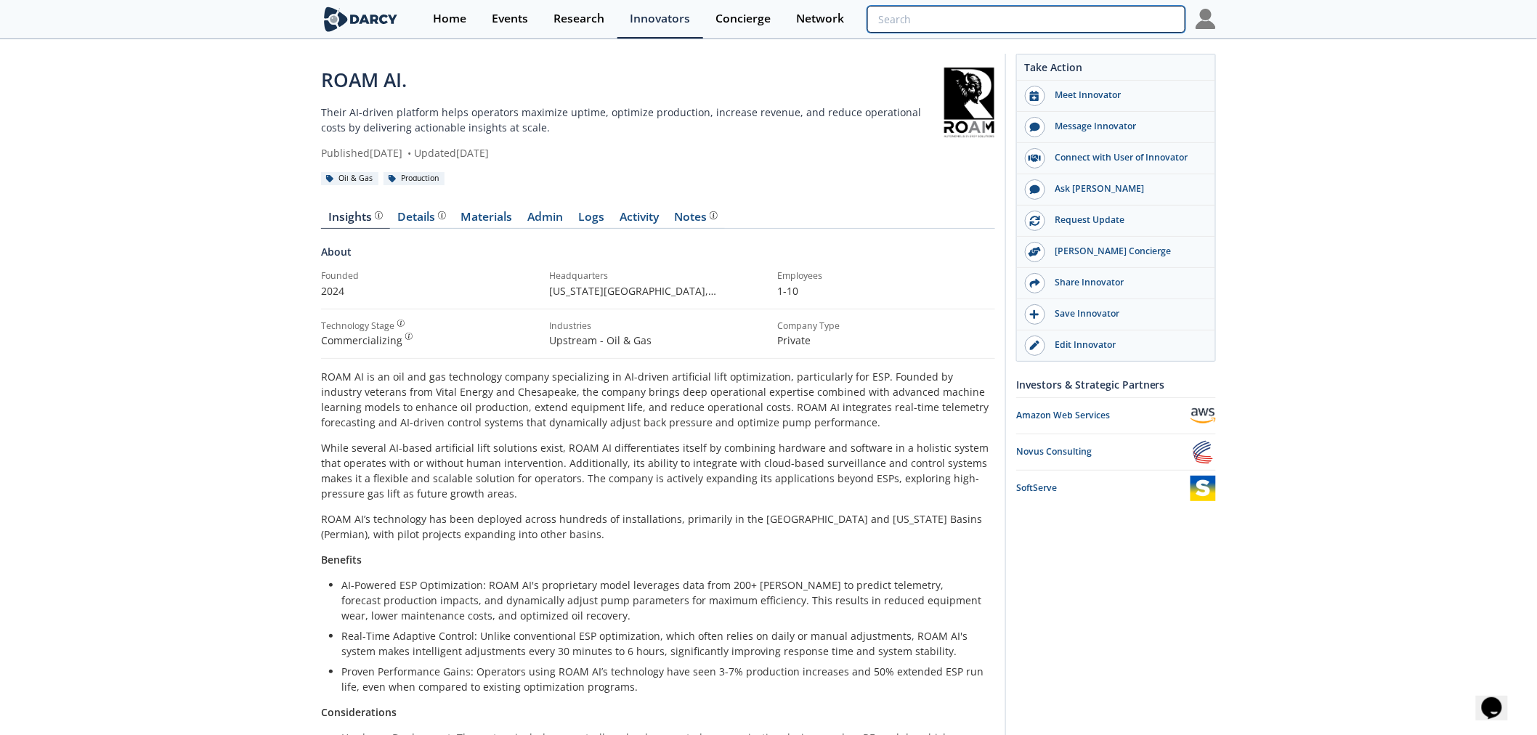
click at [1079, 17] on input "search" at bounding box center [1026, 19] width 318 height 27
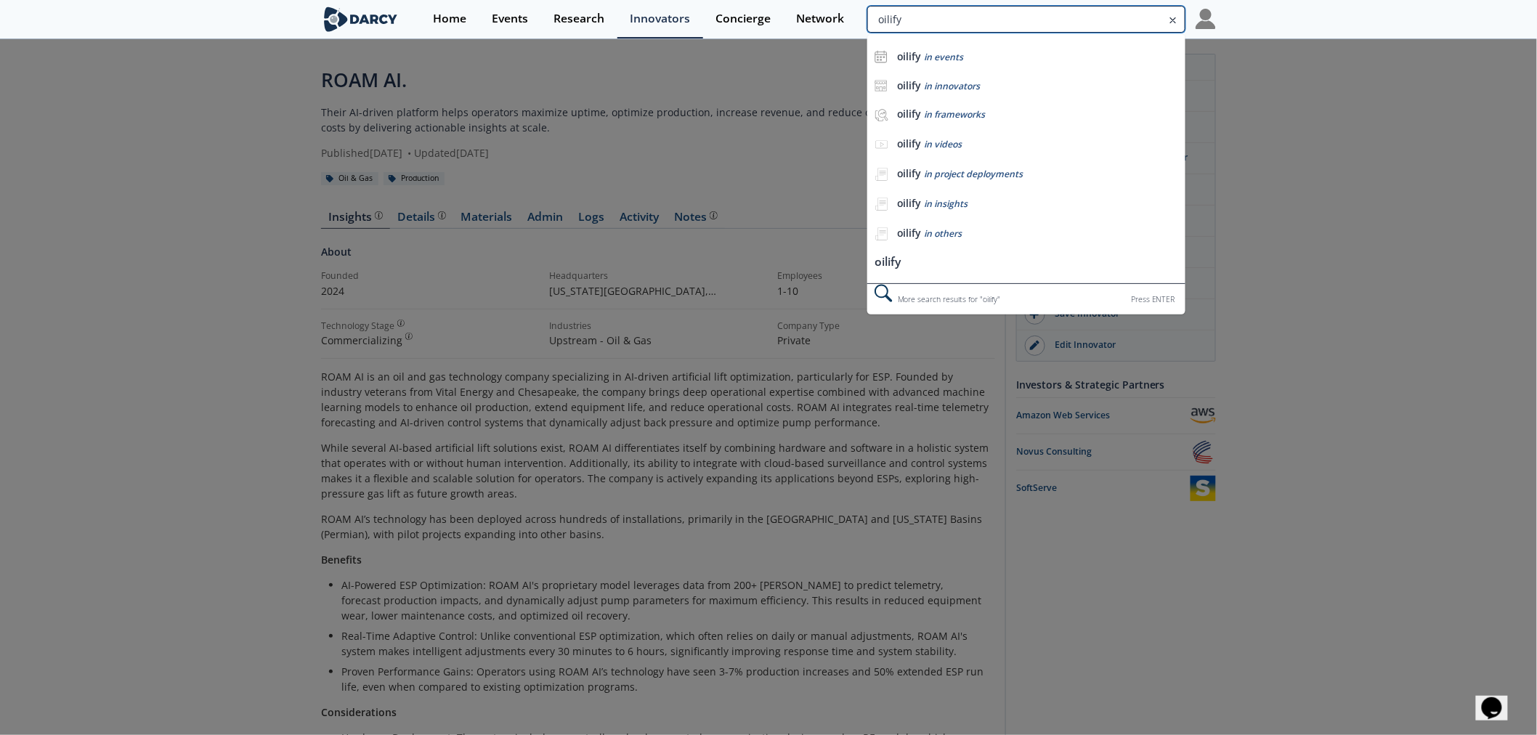
type input "oilify"
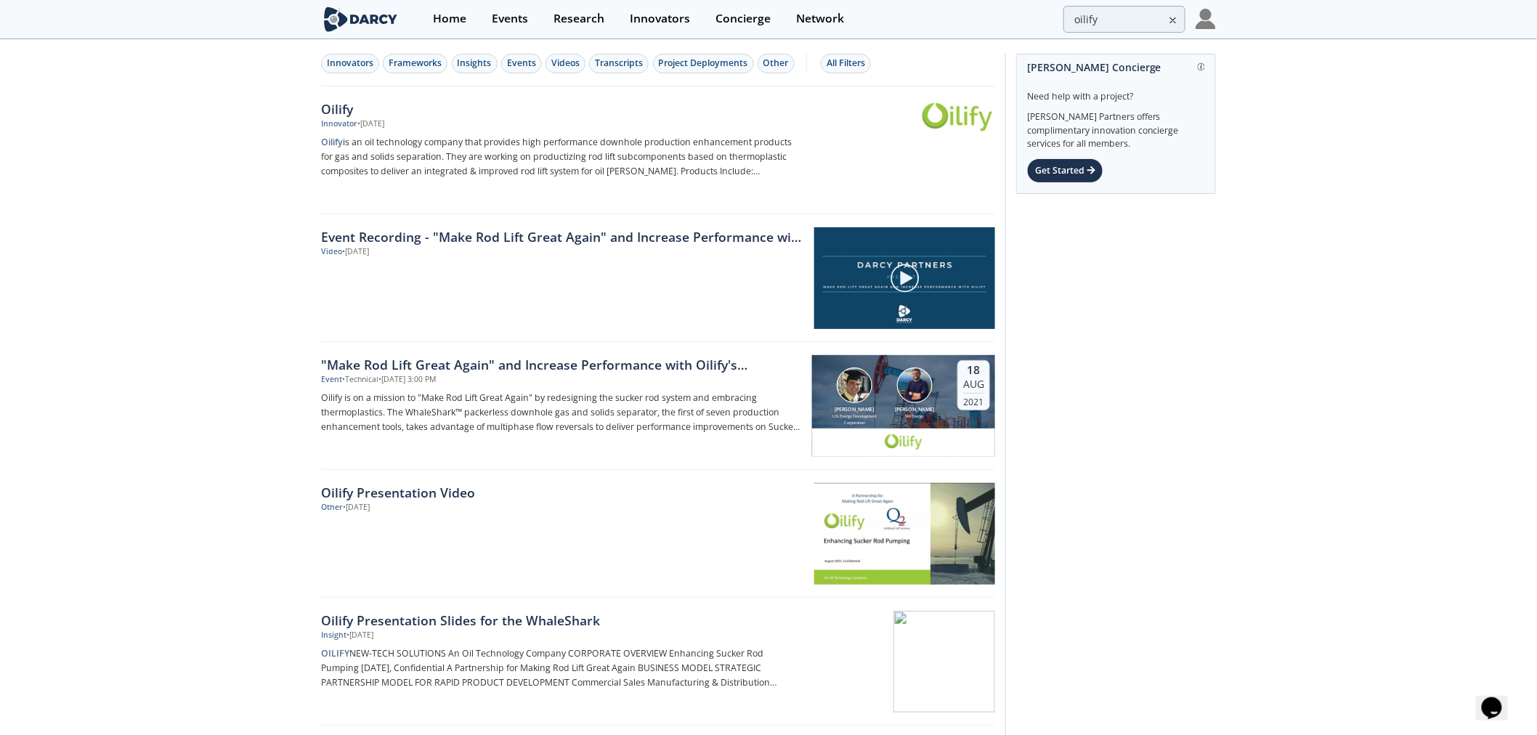
click at [334, 109] on div "Oilify" at bounding box center [561, 109] width 481 height 19
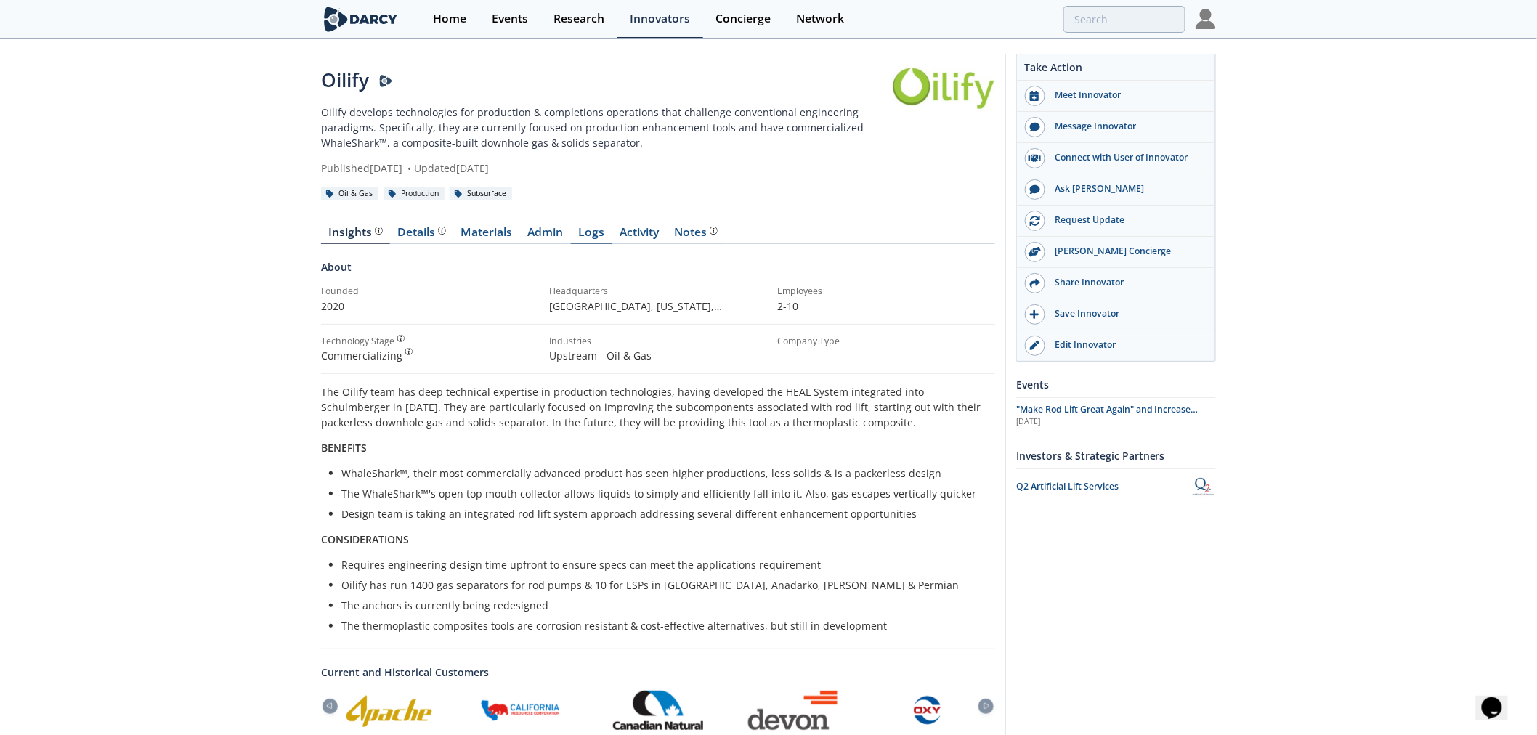
click at [583, 233] on link "Logs" at bounding box center [591, 235] width 41 height 17
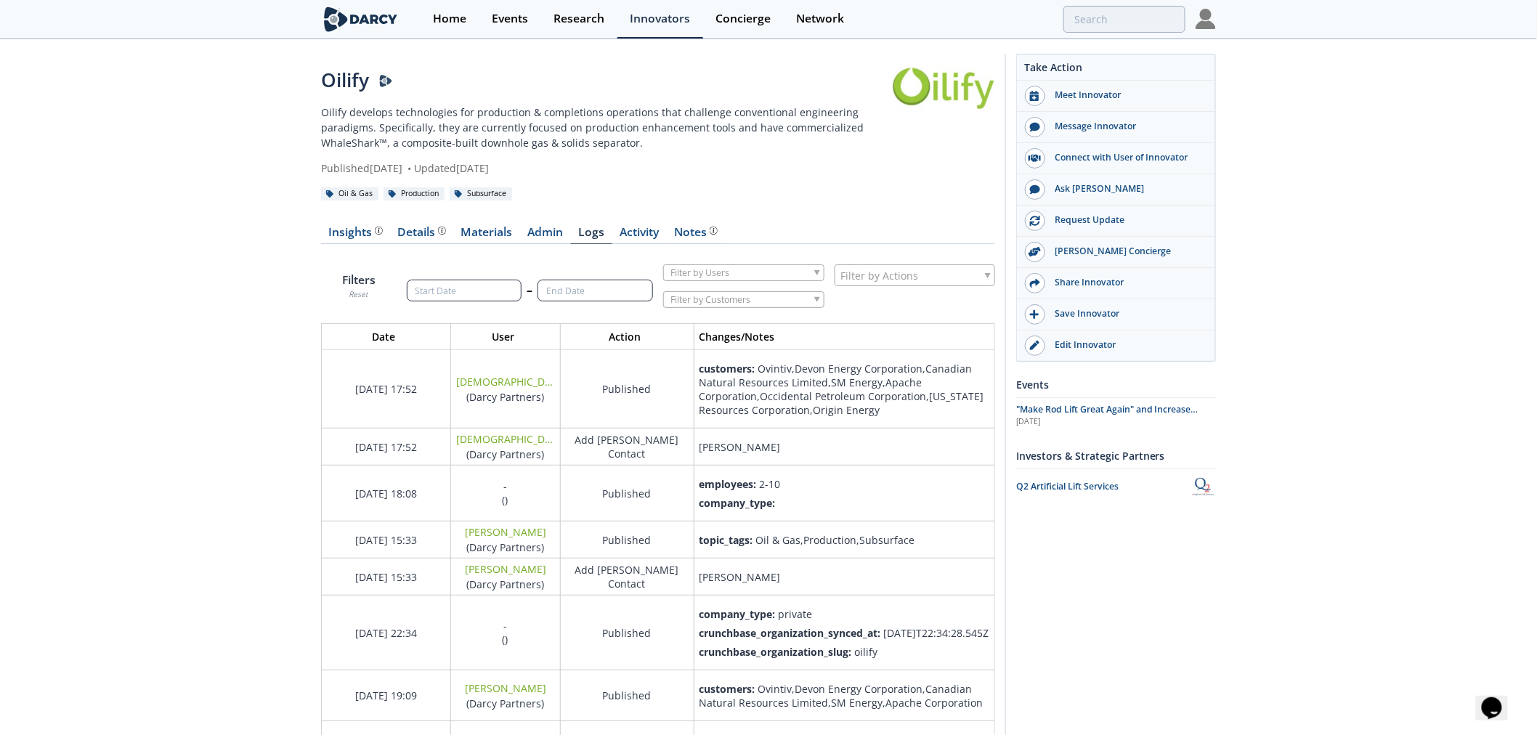
scroll to position [1570, 699]
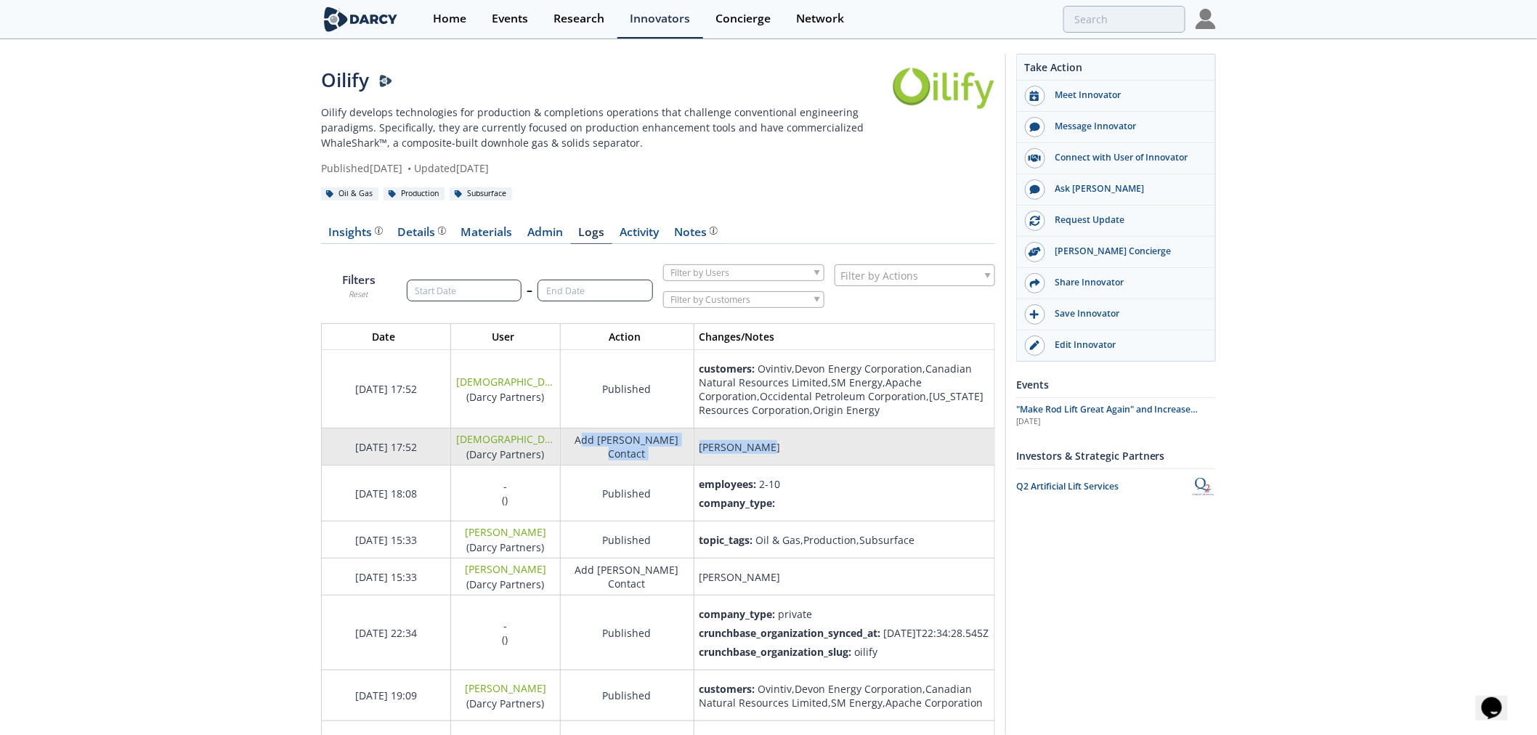
drag, startPoint x: 590, startPoint y: 447, endPoint x: 808, endPoint y: 447, distance: 218.6
click at [808, 447] on tr "08/29/2025 17:52 Christian Carroll ( Darcy Partners ) Add Darcy Contact Nick Ro…" at bounding box center [658, 447] width 673 height 37
click at [808, 447] on div "Nick Robbins" at bounding box center [845, 447] width 290 height 14
drag, startPoint x: 771, startPoint y: 449, endPoint x: 604, endPoint y: 447, distance: 167.1
click at [606, 447] on tr "08/29/2025 17:52 Christian Carroll ( Darcy Partners ) Add Darcy Contact Nick Ro…" at bounding box center [658, 447] width 673 height 37
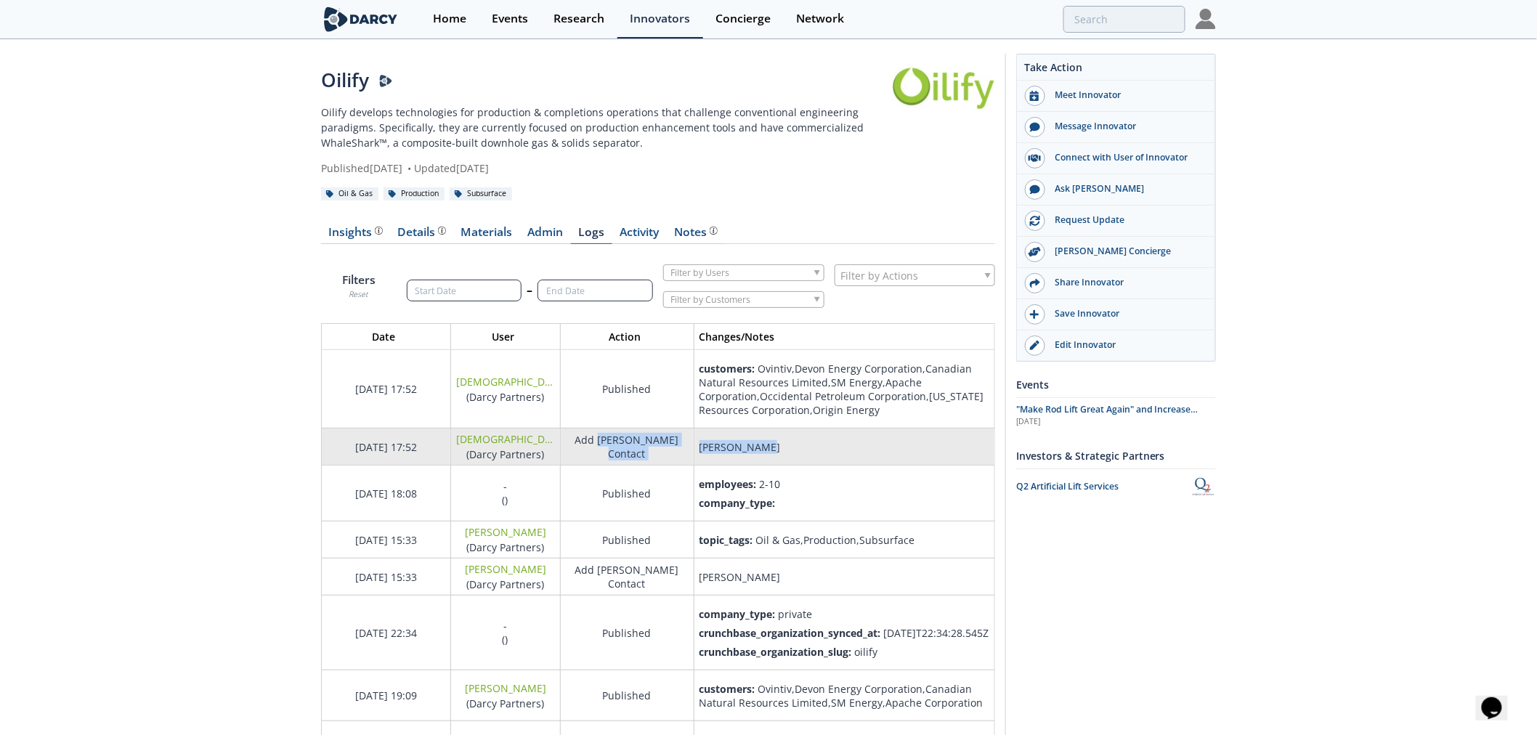
click at [604, 447] on div "Add Darcy Contact" at bounding box center [627, 447] width 123 height 28
drag, startPoint x: 585, startPoint y: 447, endPoint x: 790, endPoint y: 447, distance: 204.8
click at [790, 447] on tr "08/29/2025 17:52 Christian Carroll ( Darcy Partners ) Add Darcy Contact Nick Ro…" at bounding box center [658, 447] width 673 height 37
click at [790, 447] on div "Nick Robbins" at bounding box center [845, 447] width 290 height 14
drag, startPoint x: 782, startPoint y: 443, endPoint x: 797, endPoint y: 443, distance: 14.5
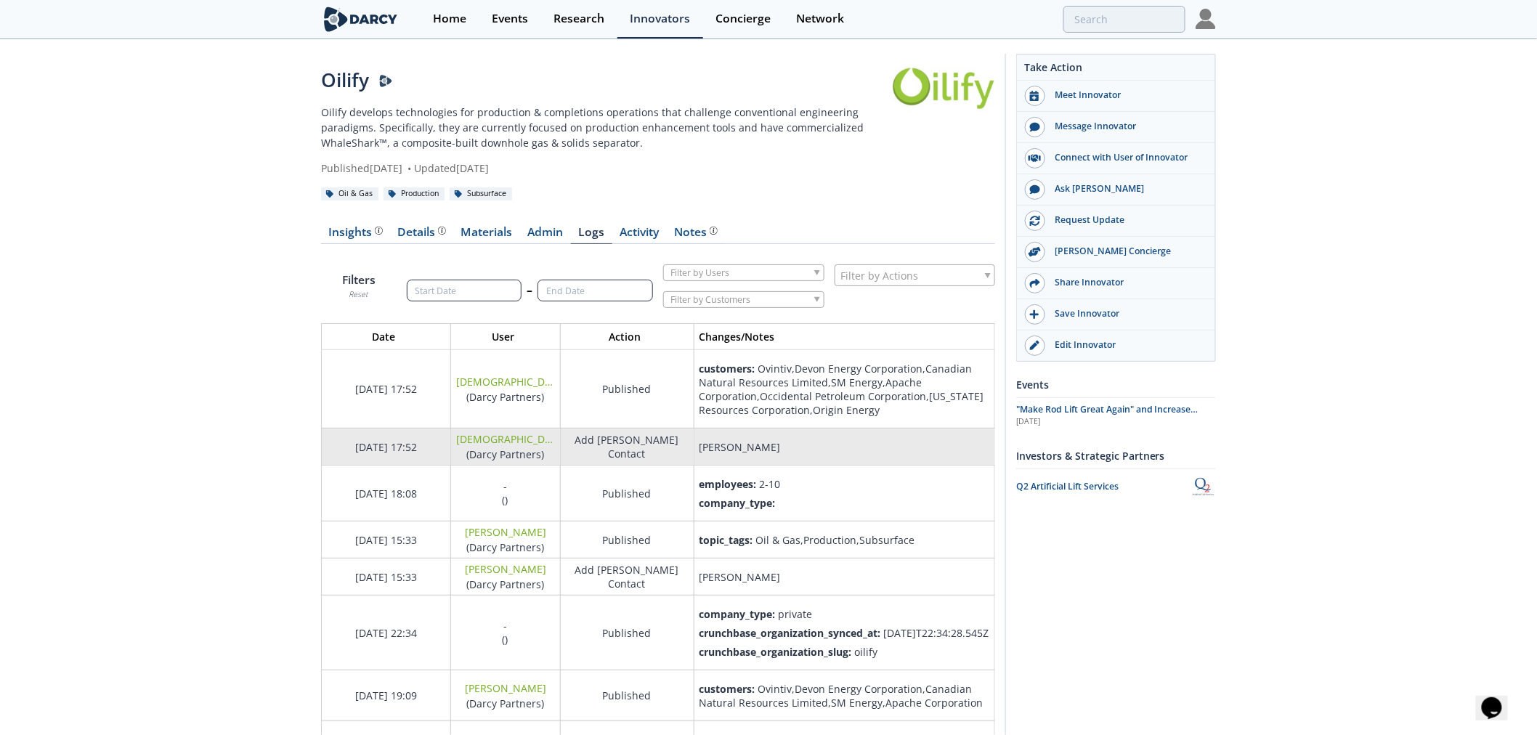
click at [797, 443] on div "Nick Robbins" at bounding box center [845, 447] width 290 height 14
drag, startPoint x: 676, startPoint y: 445, endPoint x: 838, endPoint y: 445, distance: 161.3
click at [838, 445] on tr "08/29/2025 17:52 Christian Carroll ( Darcy Partners ) Add Darcy Contact Nick Ro…" at bounding box center [658, 447] width 673 height 37
click at [838, 445] on div "Nick Robbins" at bounding box center [845, 447] width 290 height 14
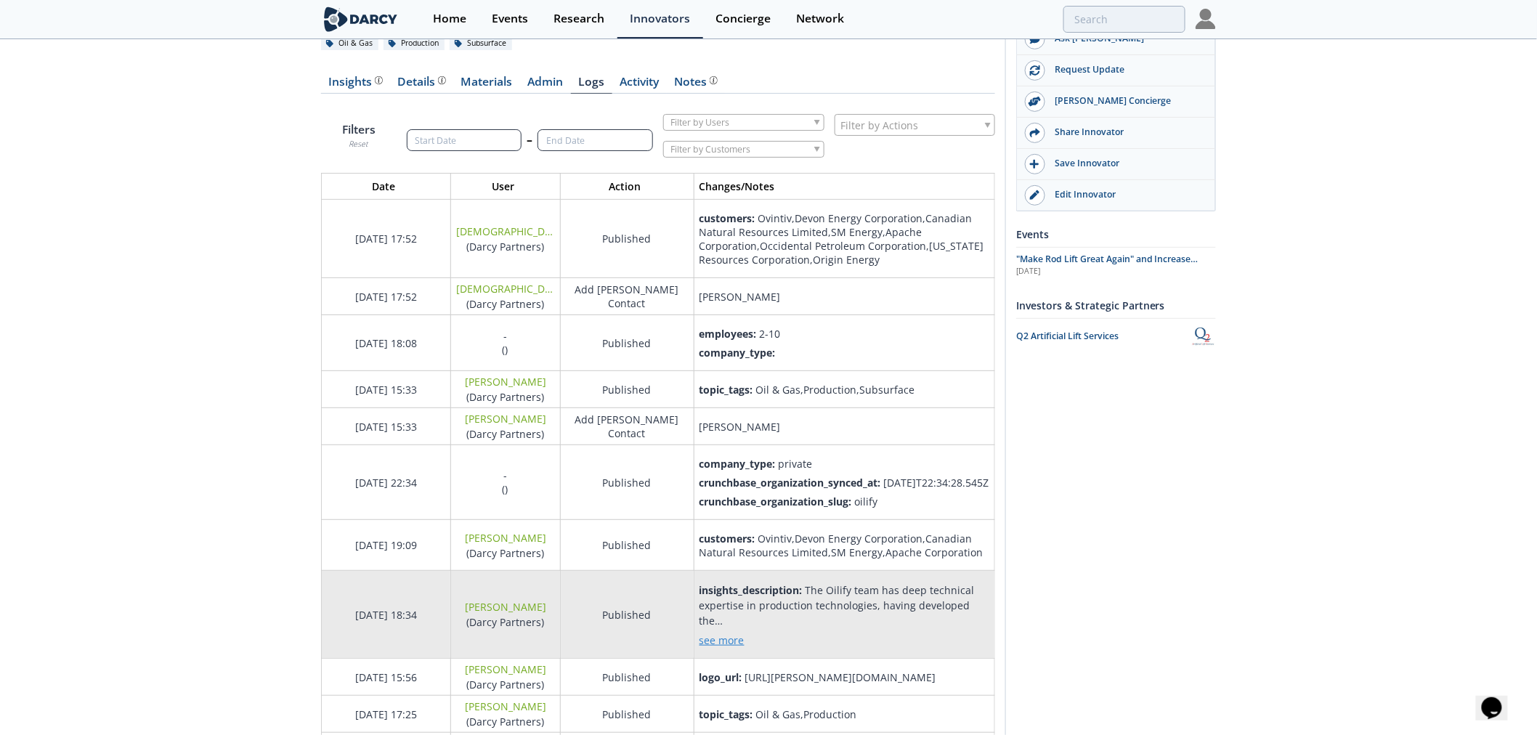
scroll to position [0, 0]
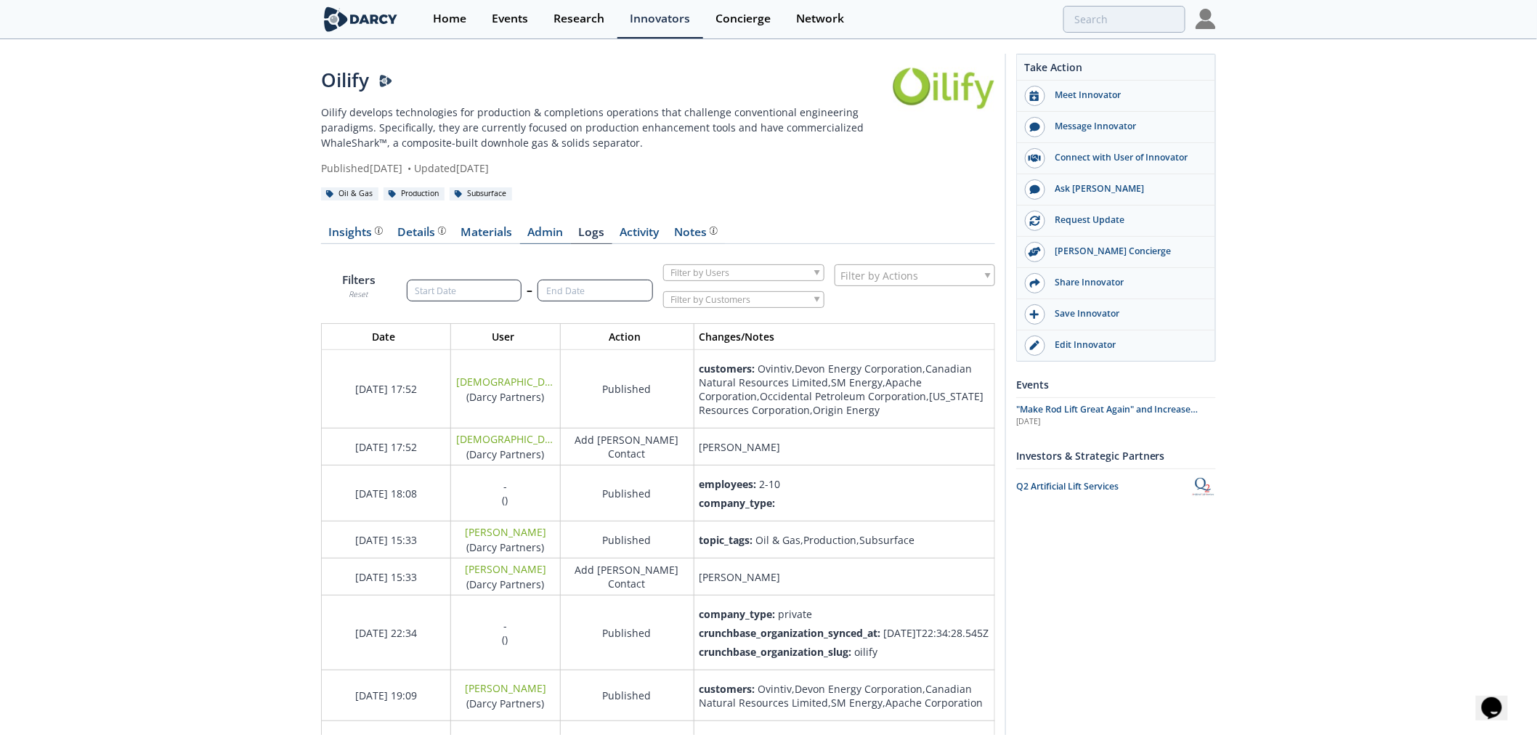
click at [543, 235] on link "Admin" at bounding box center [545, 235] width 51 height 17
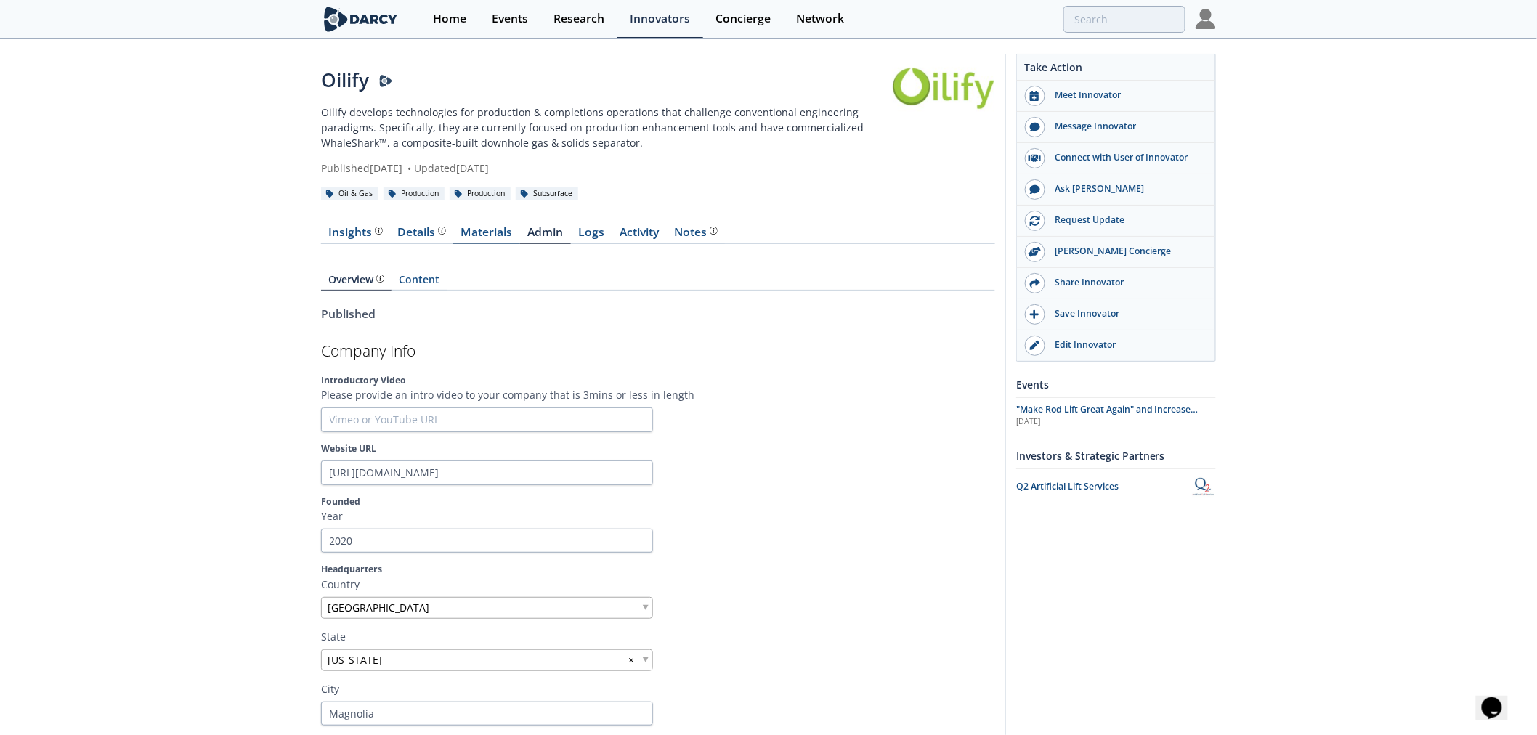
click at [484, 233] on link "Materials" at bounding box center [486, 235] width 67 height 17
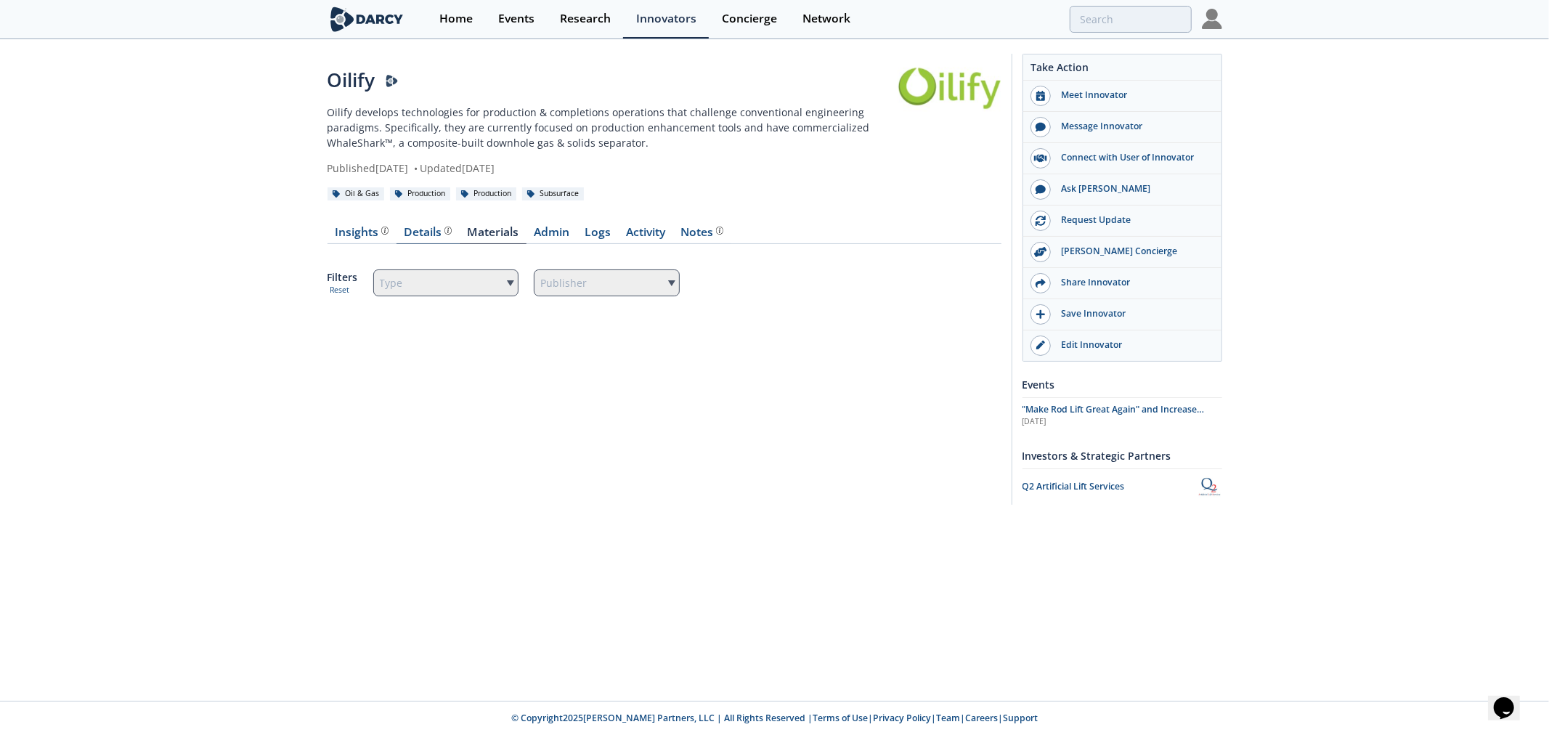
click at [407, 234] on div "Details" at bounding box center [428, 233] width 48 height 12
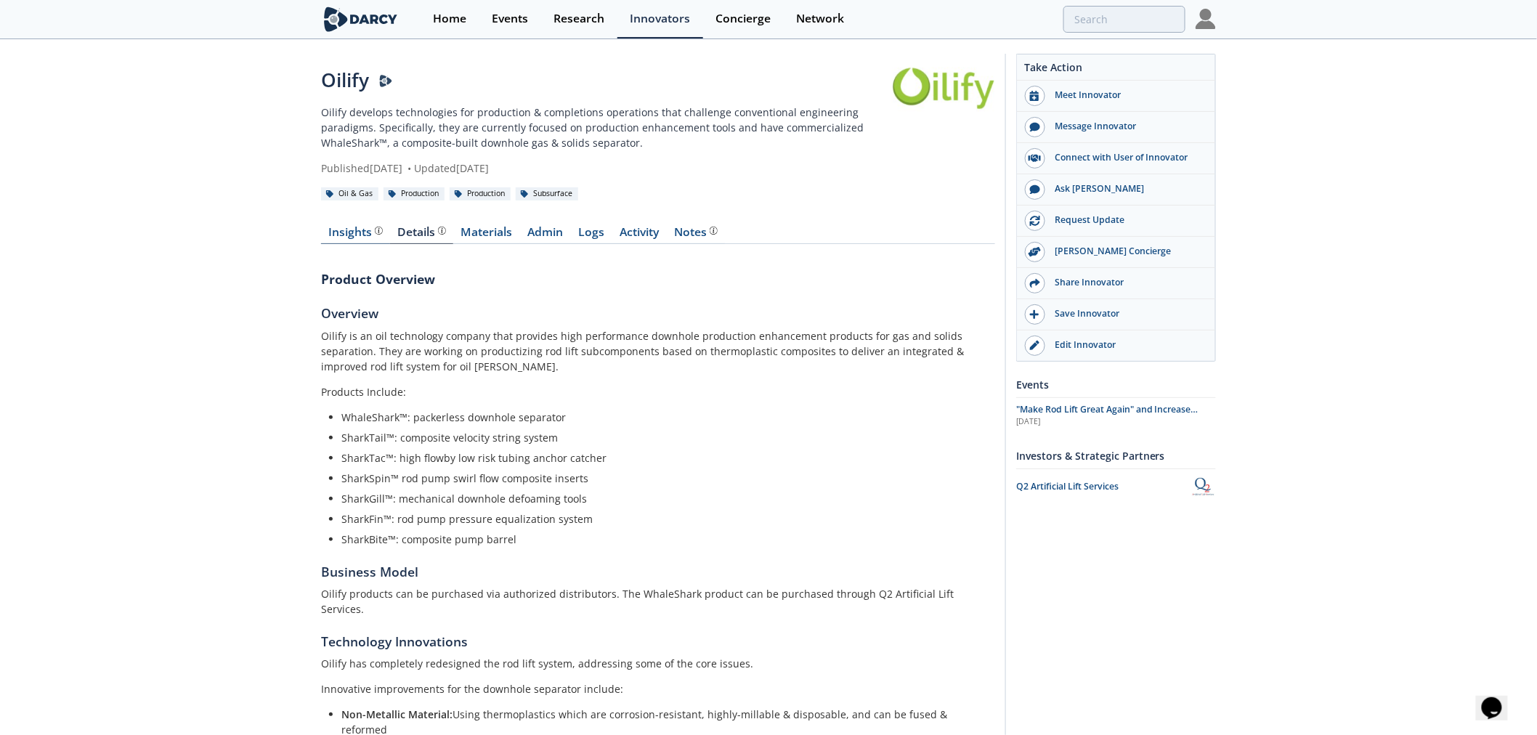
click at [354, 234] on div "Insights The Darcy Research team’s summarized opinion of the innovator, the com…" at bounding box center [356, 233] width 54 height 12
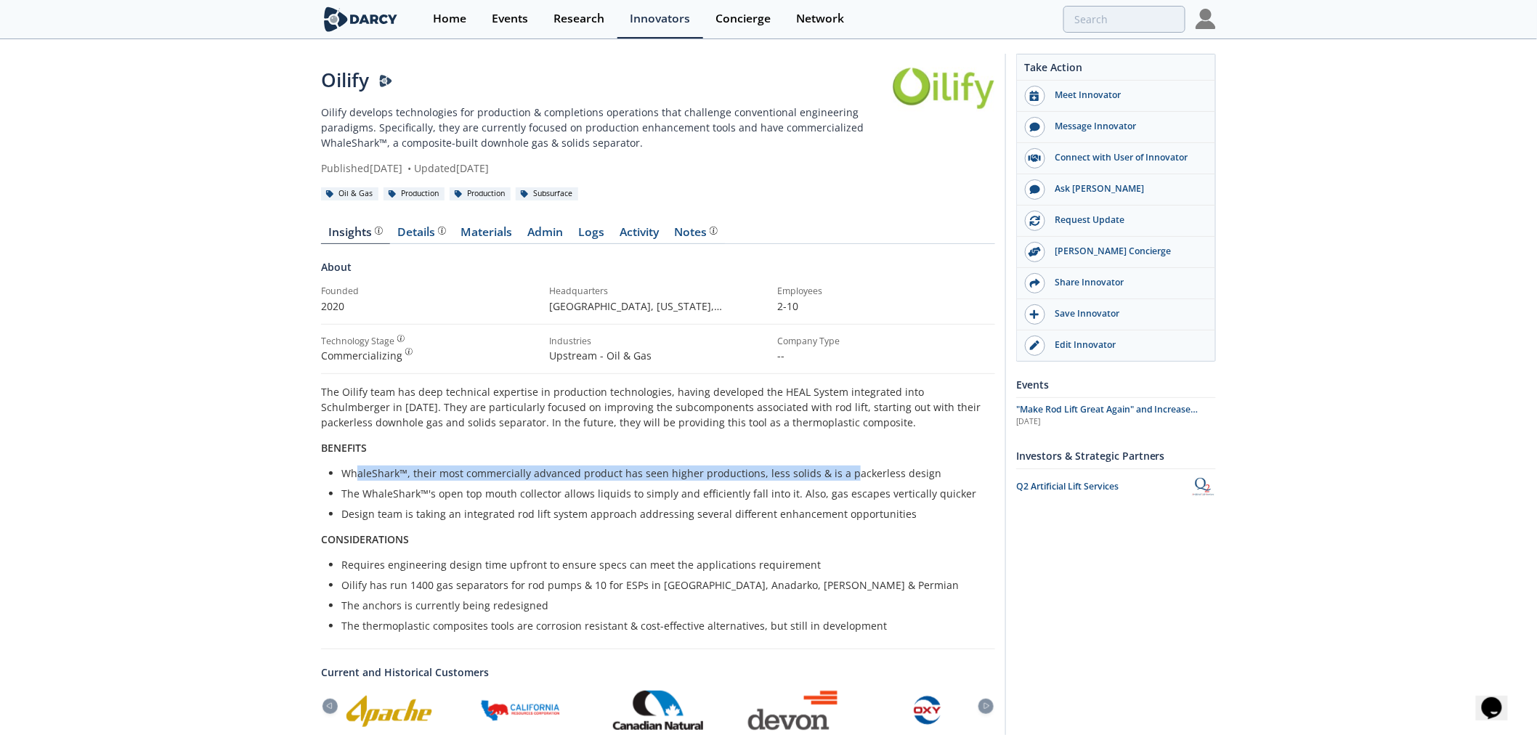
drag, startPoint x: 357, startPoint y: 474, endPoint x: 850, endPoint y: 474, distance: 493.2
click at [850, 474] on li "WhaleShark™, their most commercially advanced product has seen higher productio…" at bounding box center [663, 473] width 644 height 15
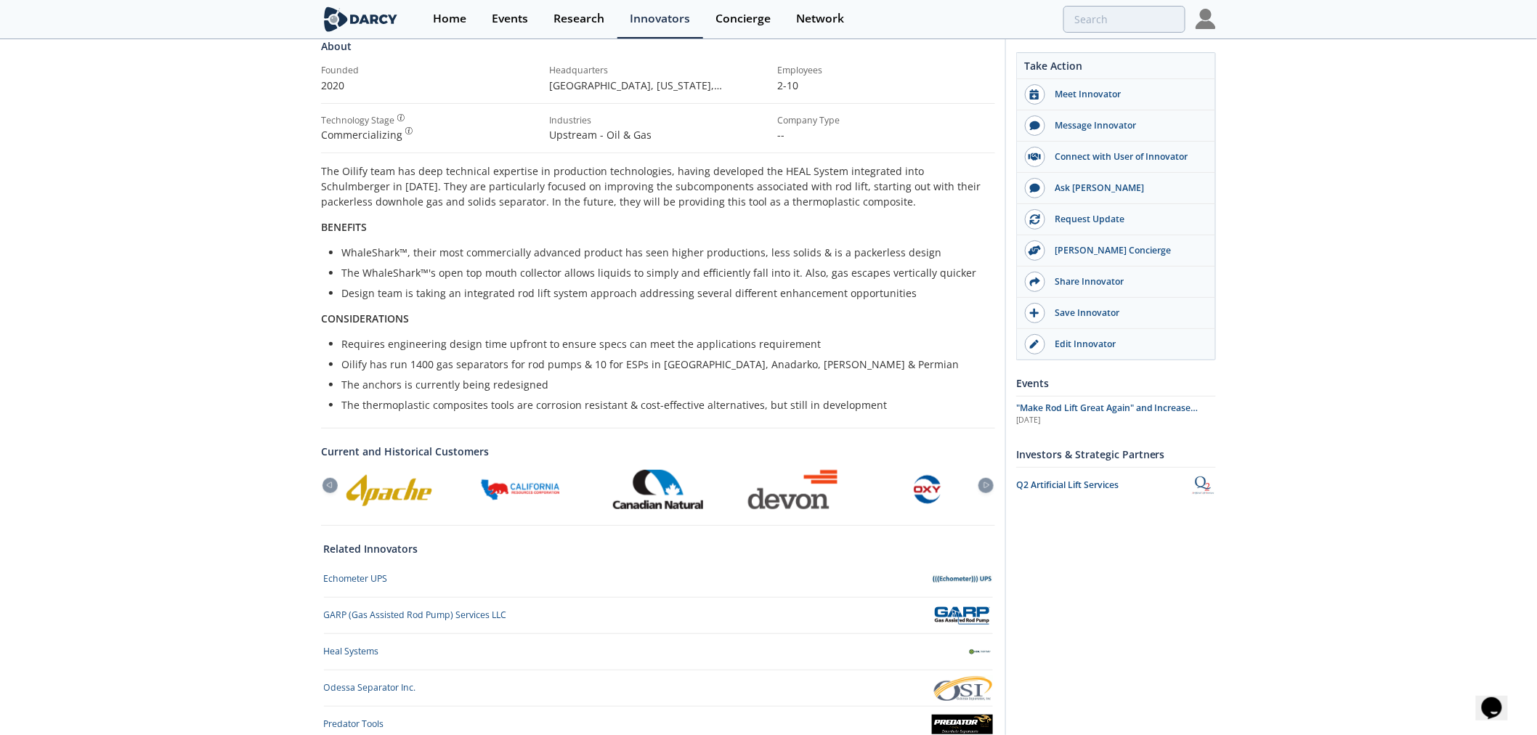
scroll to position [242, 0]
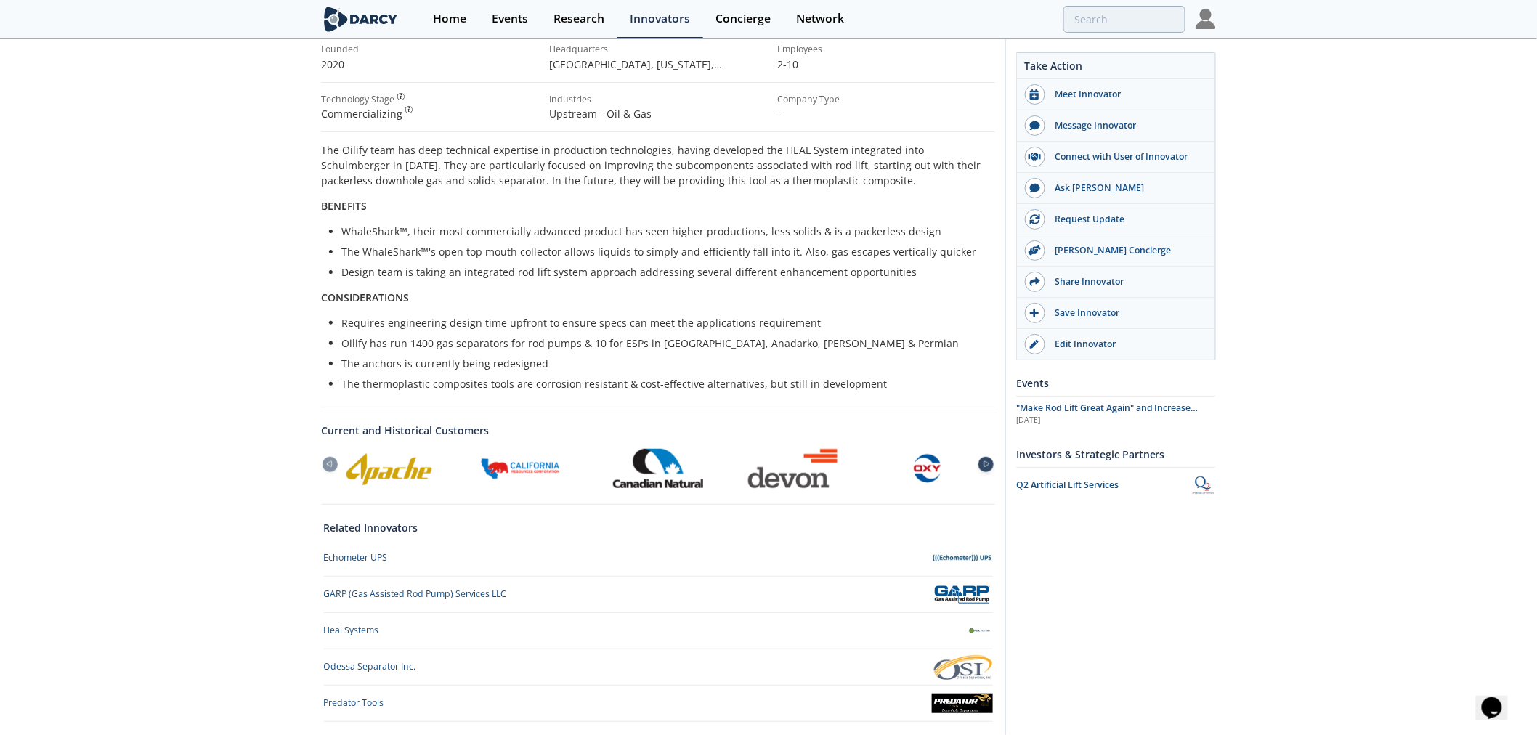
click at [990, 463] on icon at bounding box center [986, 464] width 17 height 7
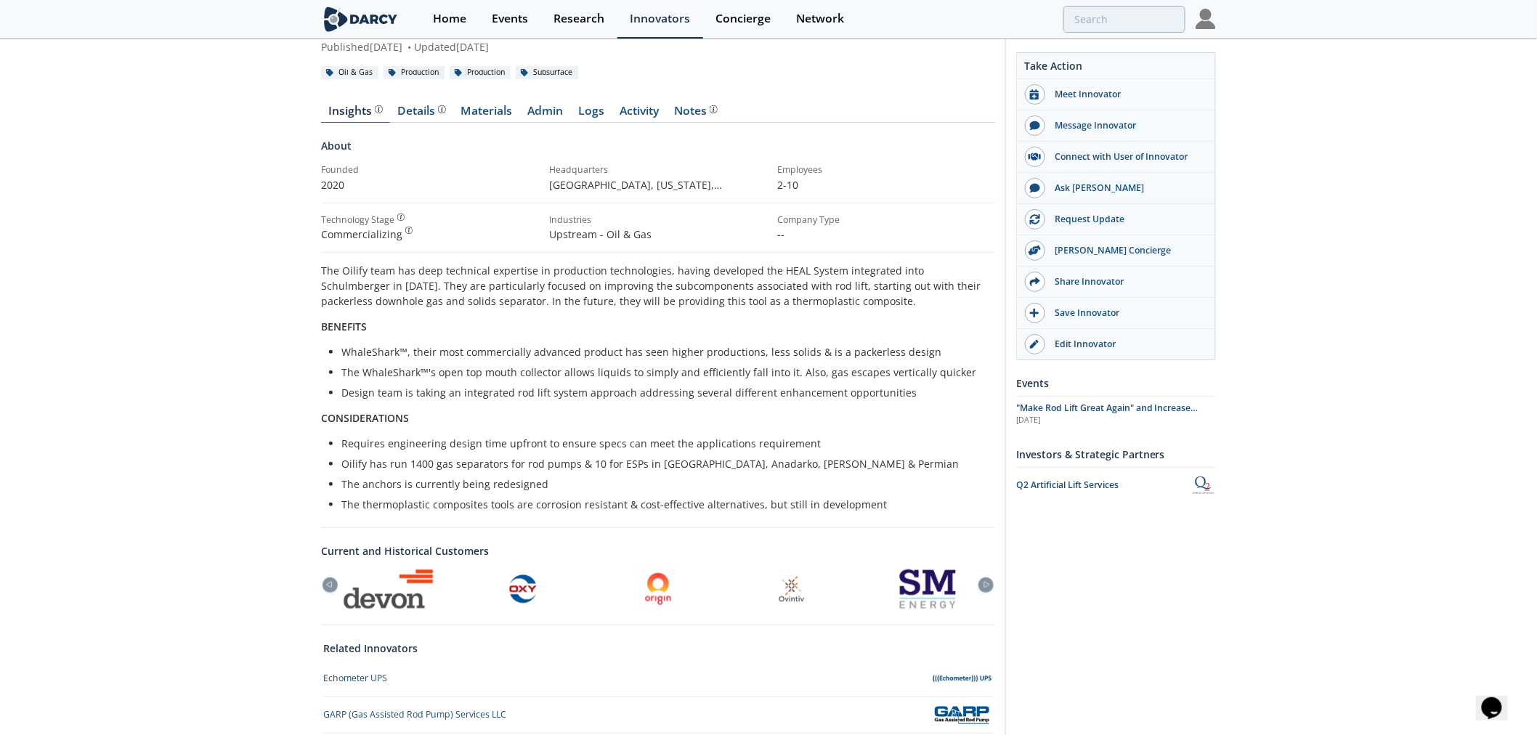
scroll to position [0, 0]
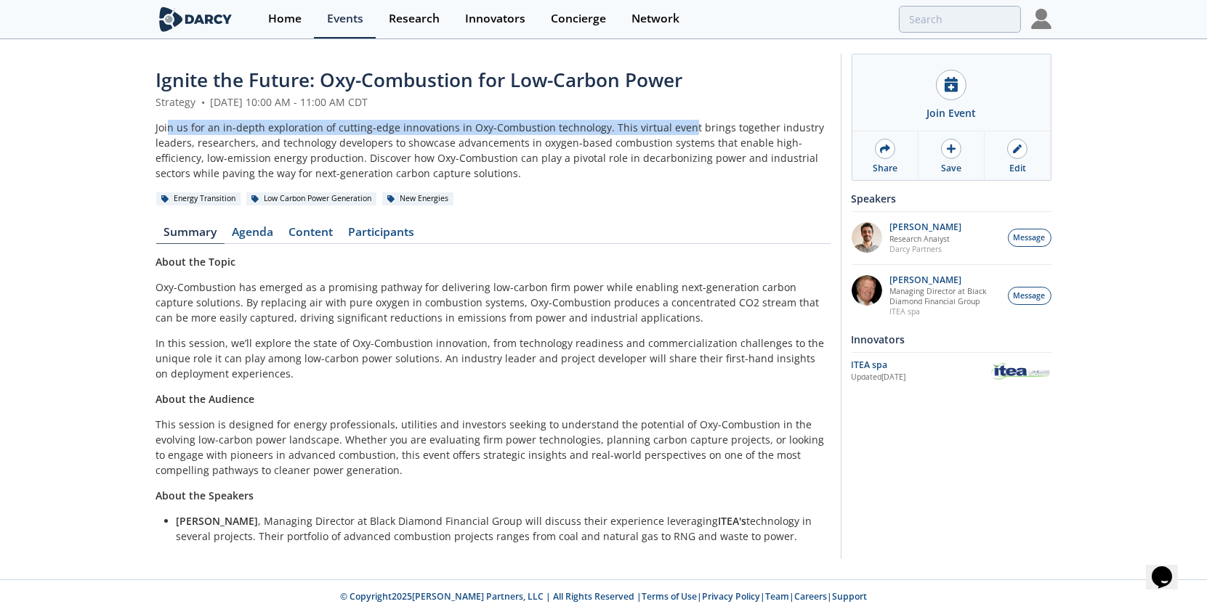
drag, startPoint x: 269, startPoint y: 126, endPoint x: 679, endPoint y: 128, distance: 409.7
click at [679, 128] on div "Join us for an in-depth exploration of cutting-edge innovations in Oxy-Combusti…" at bounding box center [493, 150] width 674 height 61
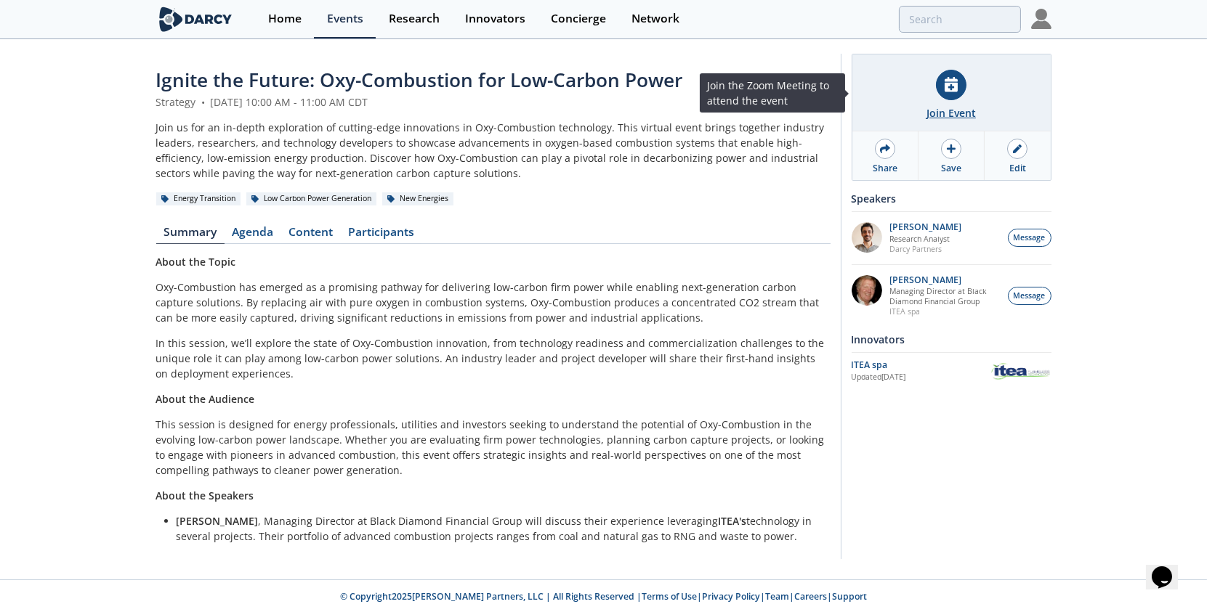
click at [943, 103] on div "Join Event" at bounding box center [951, 92] width 198 height 77
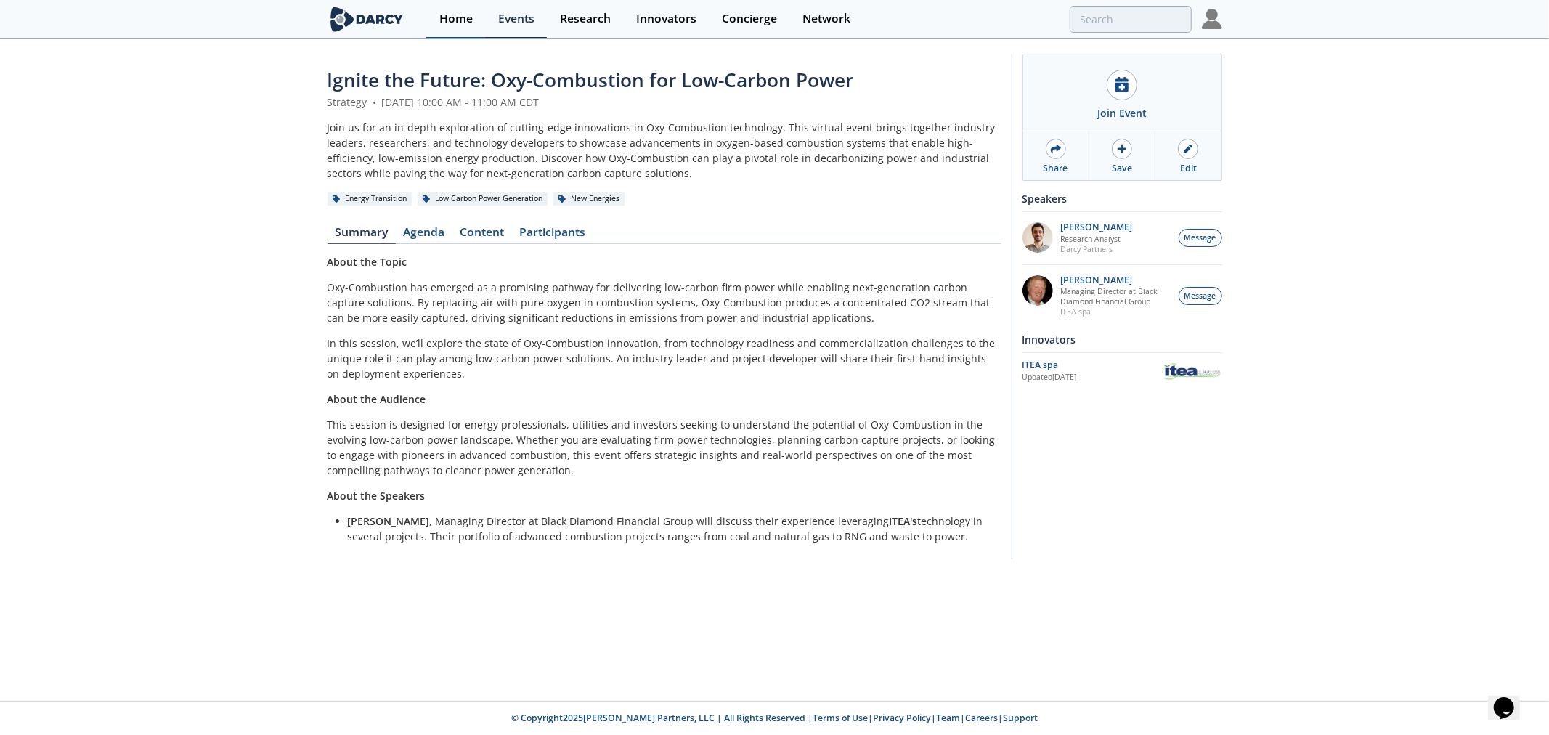
click at [453, 23] on div "Home" at bounding box center [455, 19] width 33 height 12
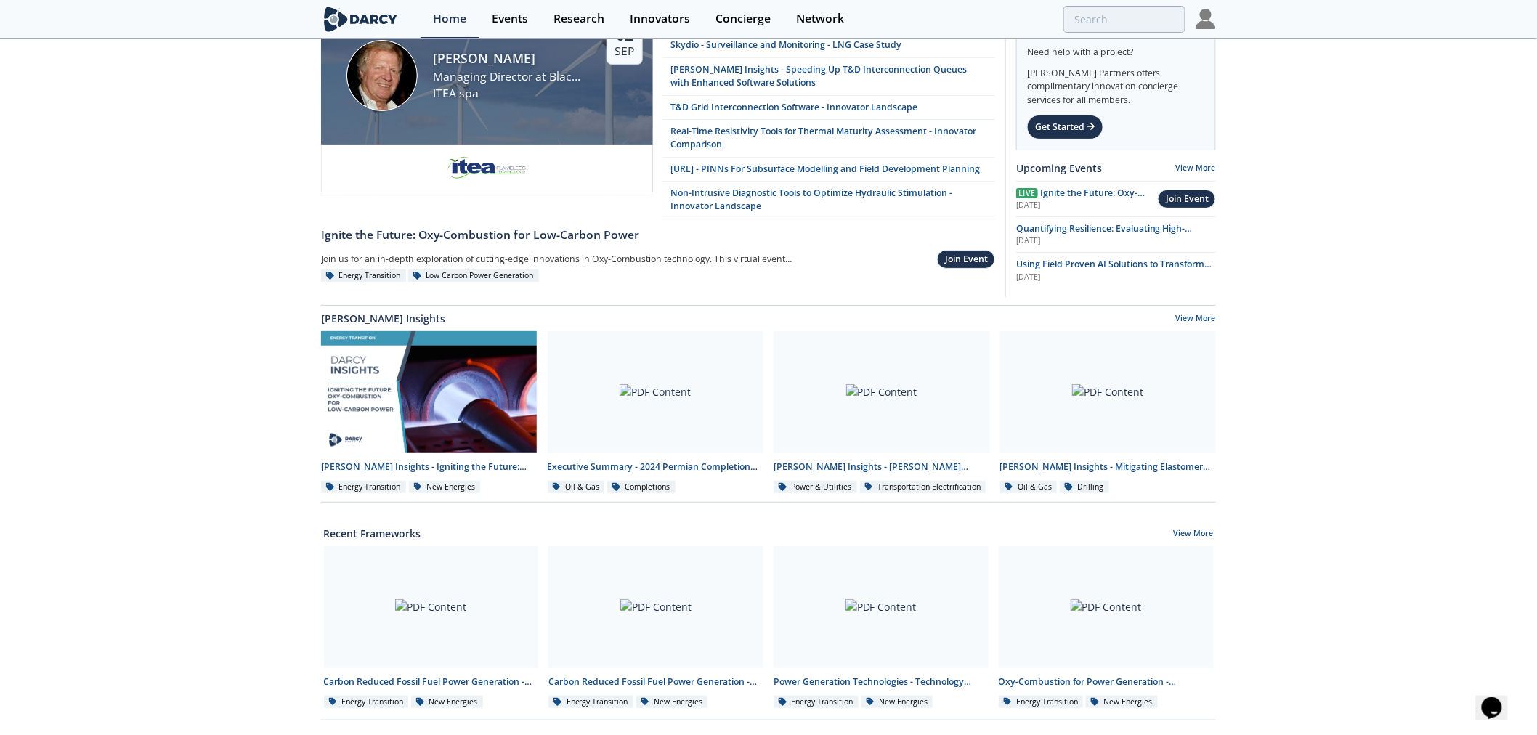
scroll to position [25, 0]
